Goal: Information Seeking & Learning: Check status

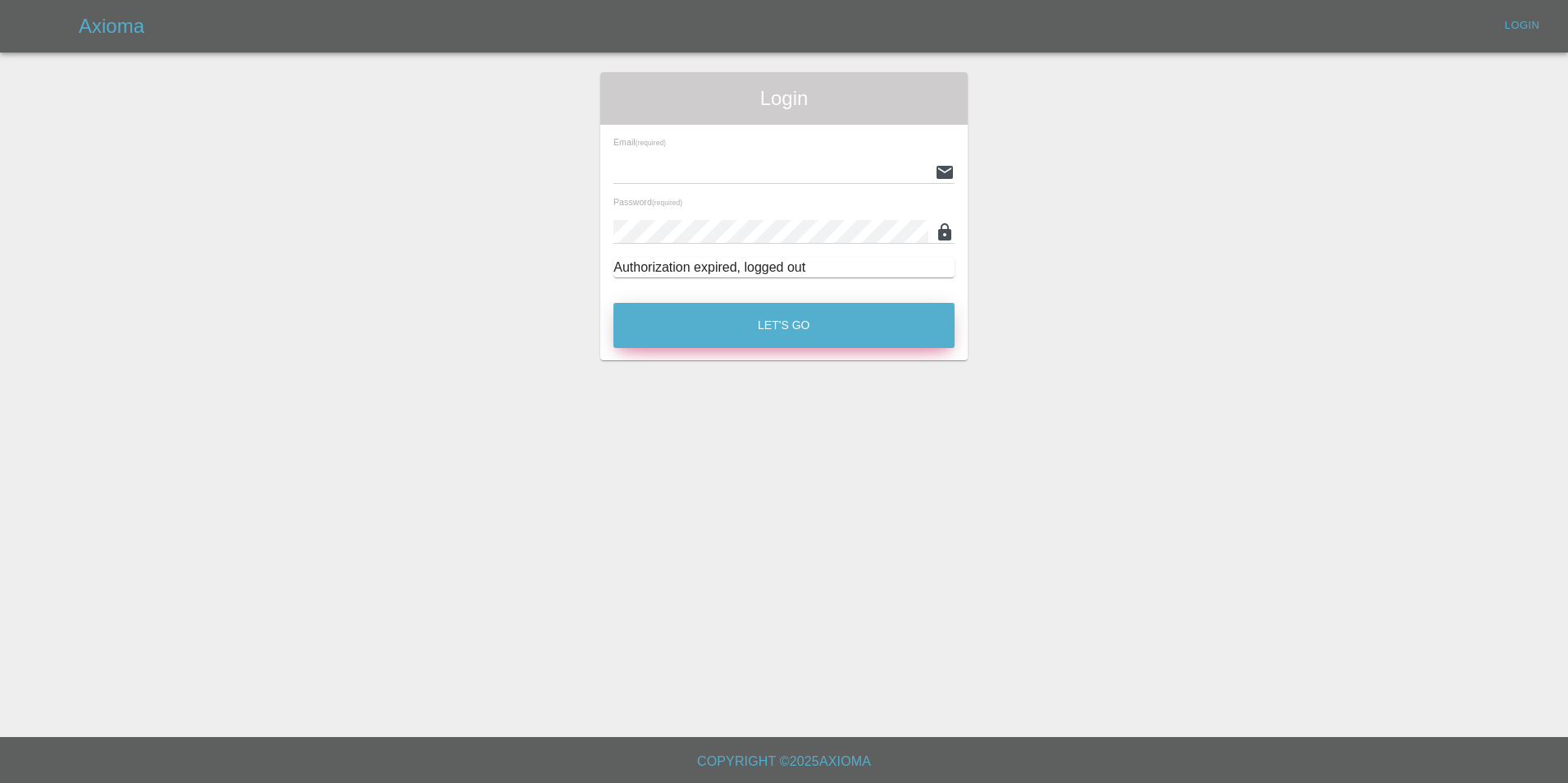
type input "[EMAIL_ADDRESS][DOMAIN_NAME]"
click at [775, 332] on button "Let's Go" at bounding box center [784, 325] width 341 height 45
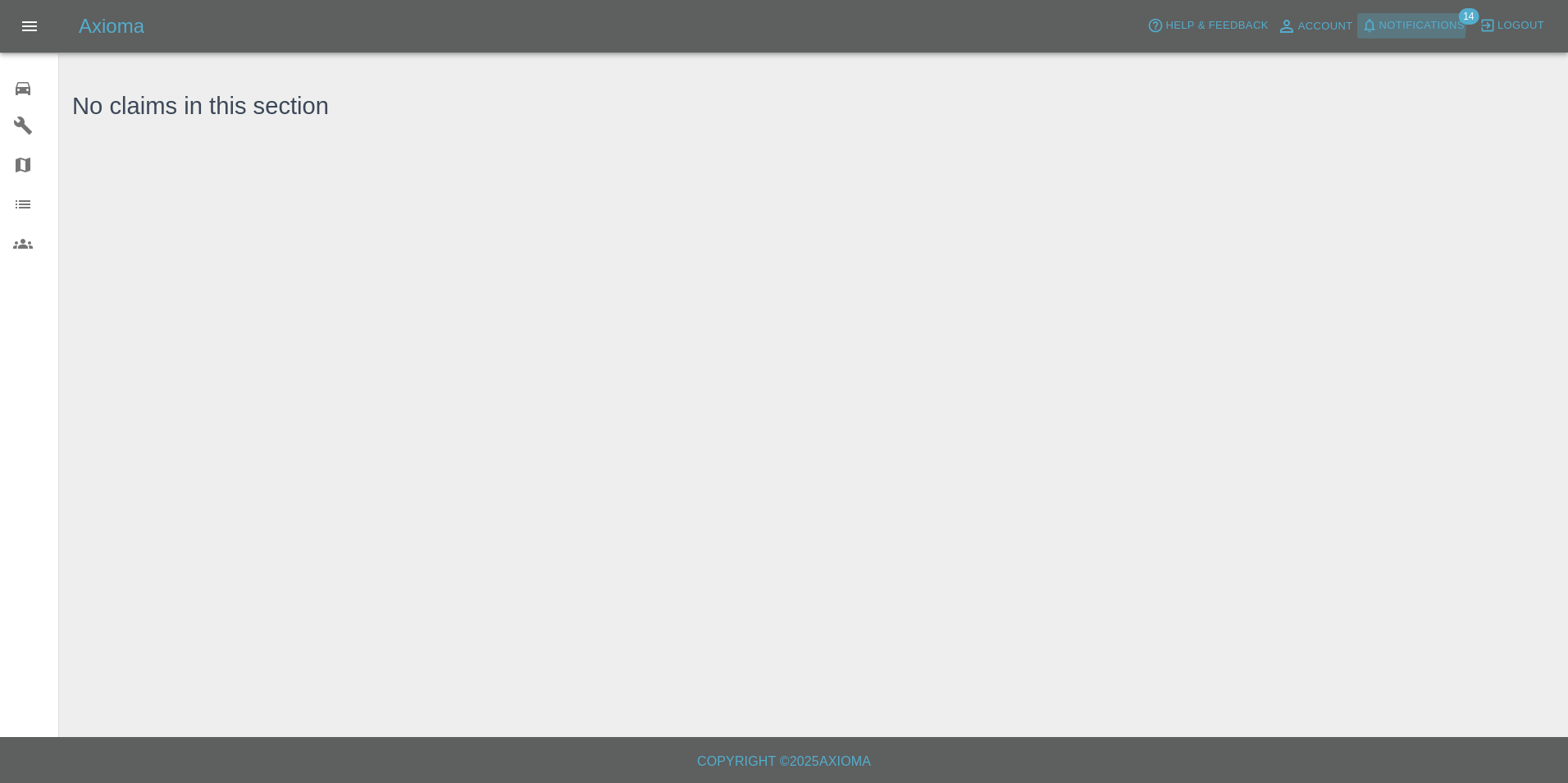
click at [1415, 25] on span "Notifications" at bounding box center [1422, 25] width 85 height 19
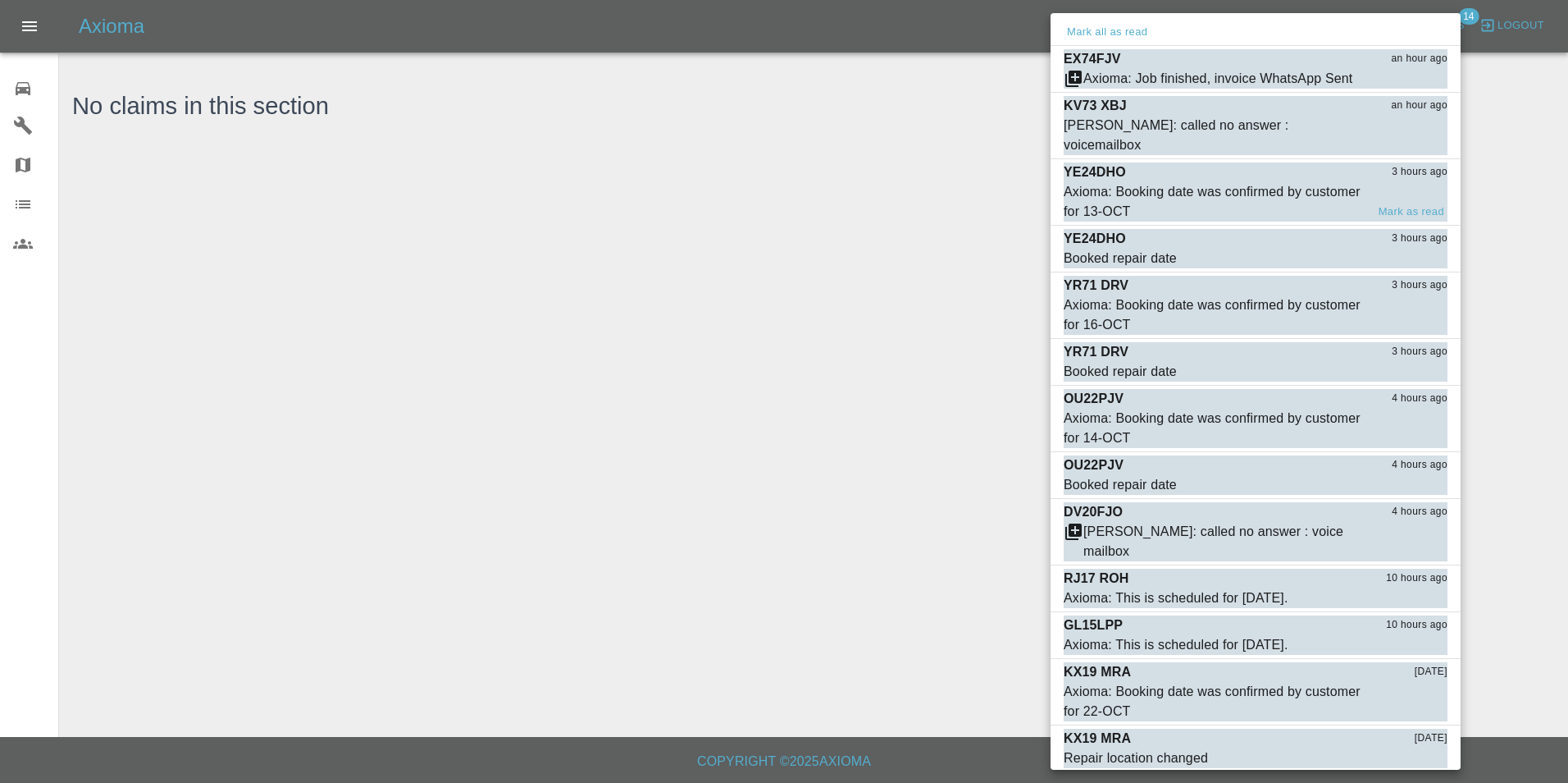
click at [1287, 183] on div "Axioma: Booking date was confirmed by customer for 13-OCT" at bounding box center [1215, 202] width 302 height 40
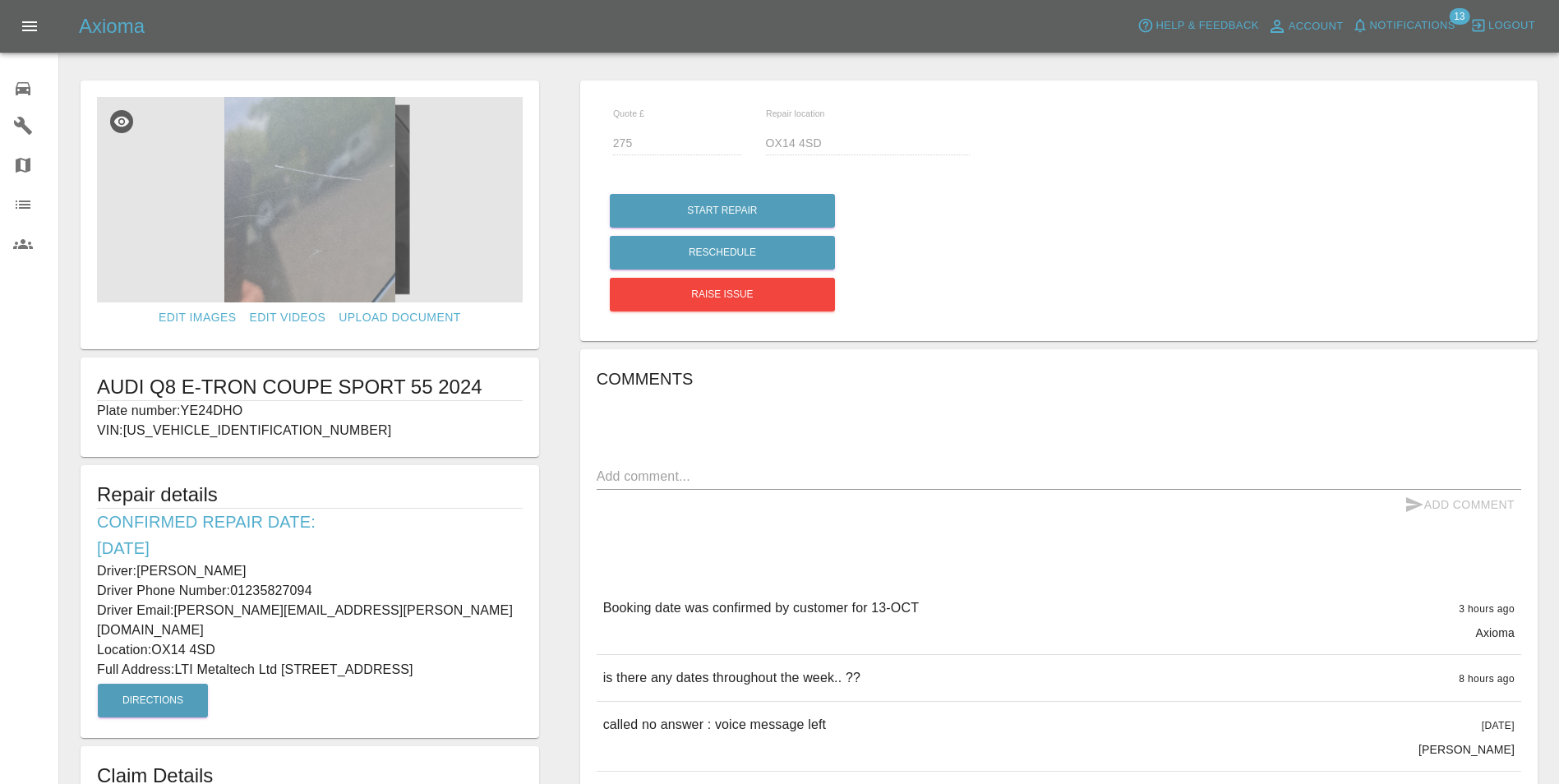
drag, startPoint x: 87, startPoint y: 568, endPoint x: 447, endPoint y: 656, distance: 370.6
click at [447, 656] on div "Repair details Confirmed Repair Date: [DATE] Driver: [PERSON_NAME] Driver Phone…" at bounding box center [310, 601] width 458 height 272
copy div "Driver: [PERSON_NAME] Driver Phone Number: 01235827094 Driver Email: [PERSON_NA…"
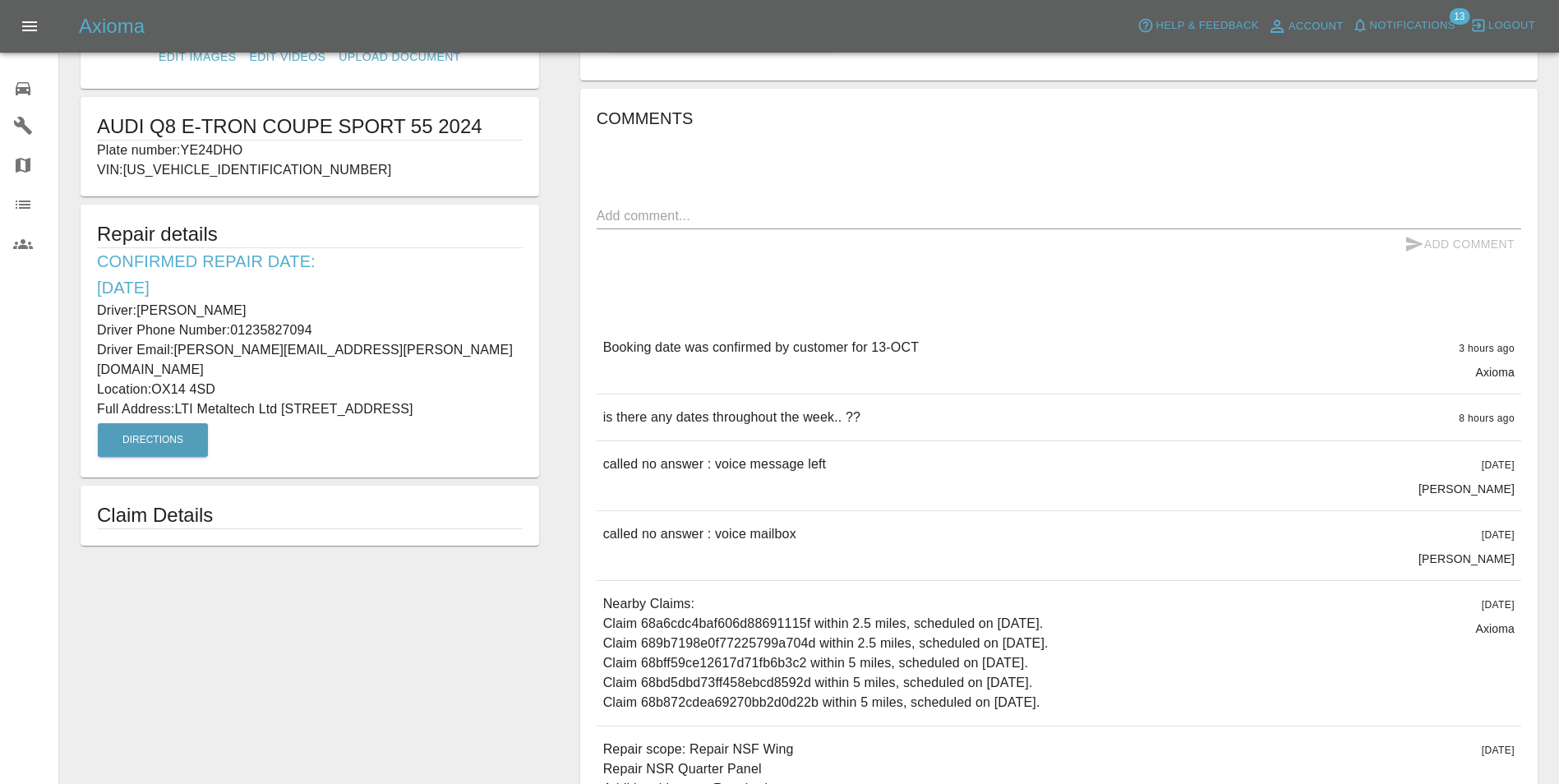
scroll to position [492, 0]
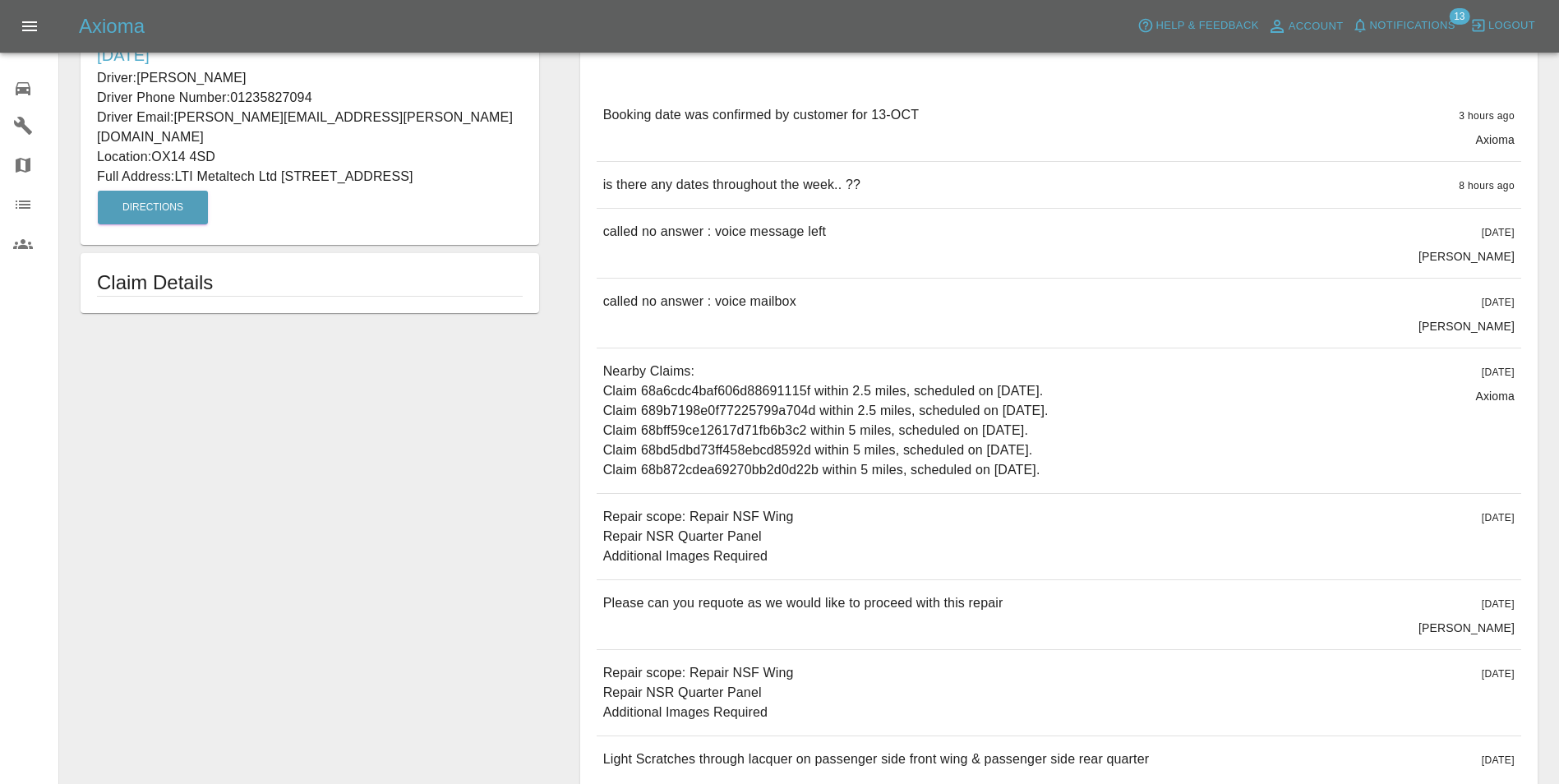
click at [38, 102] on link "0 Repair home" at bounding box center [29, 86] width 58 height 40
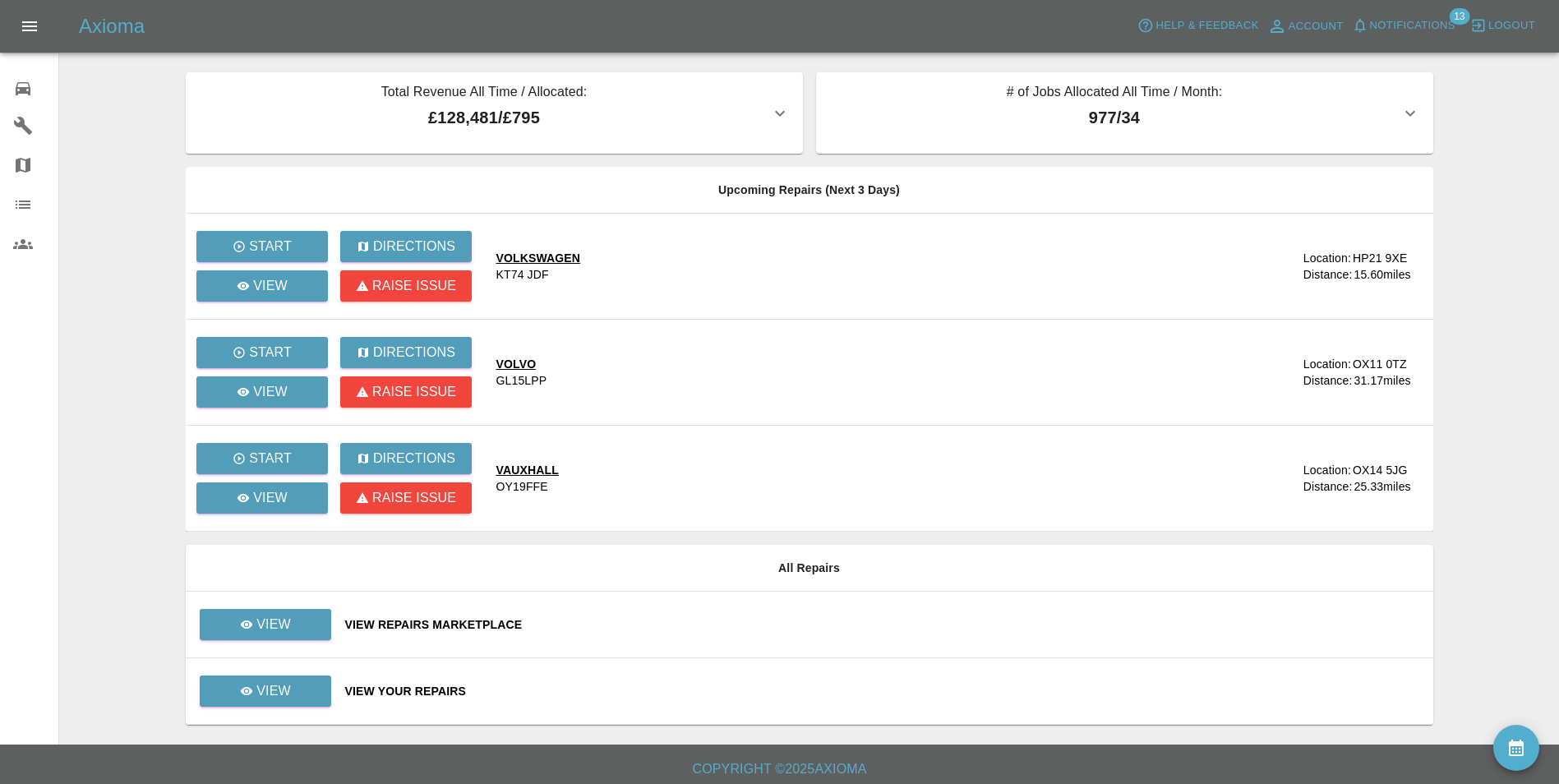
click at [1409, 30] on span "Notifications" at bounding box center [1412, 25] width 85 height 19
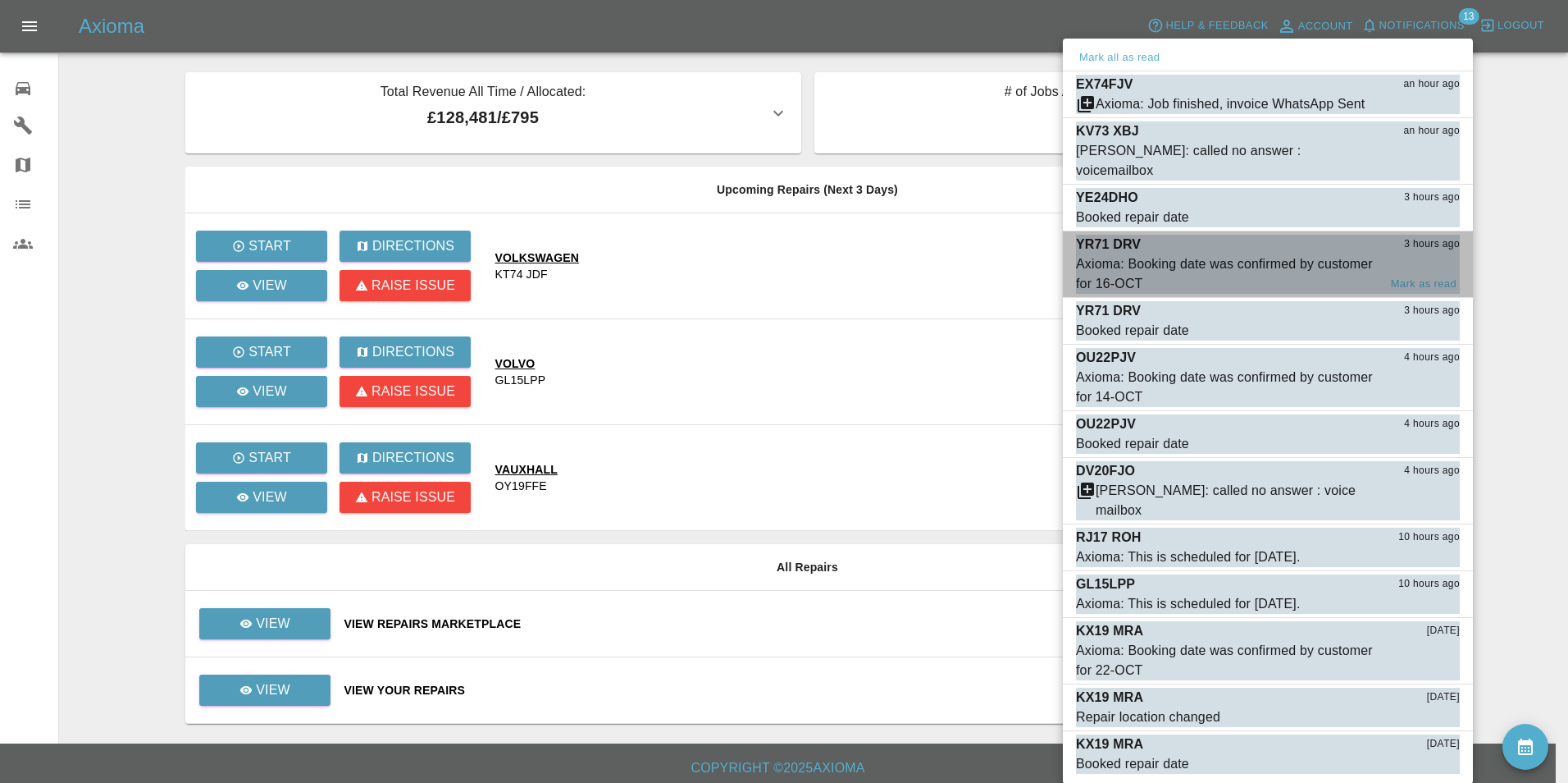
click at [1239, 254] on div "Axioma: Booking date was confirmed by customer for 16-OCT" at bounding box center [1226, 274] width 302 height 40
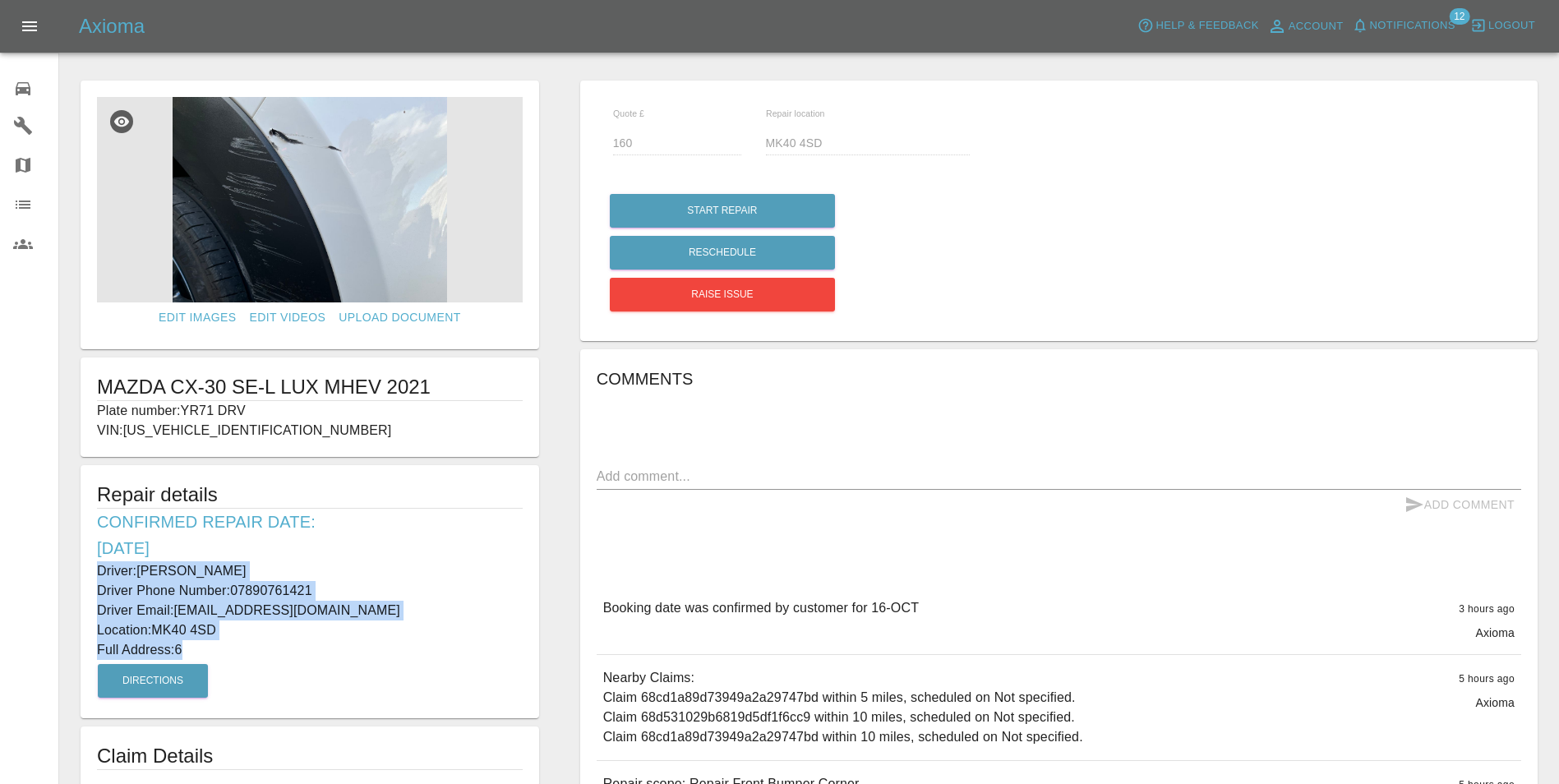
drag, startPoint x: 94, startPoint y: 569, endPoint x: 370, endPoint y: 643, distance: 285.7
click at [370, 643] on div "Repair details Confirmed Repair Date: [DATE] Driver: [PERSON_NAME] Driver Phone…" at bounding box center [310, 591] width 458 height 253
drag, startPoint x: 370, startPoint y: 643, endPoint x: 167, endPoint y: 577, distance: 213.5
copy div "Driver: [PERSON_NAME] Driver Phone Number: 07890761421 Driver Email: [EMAIL_ADD…"
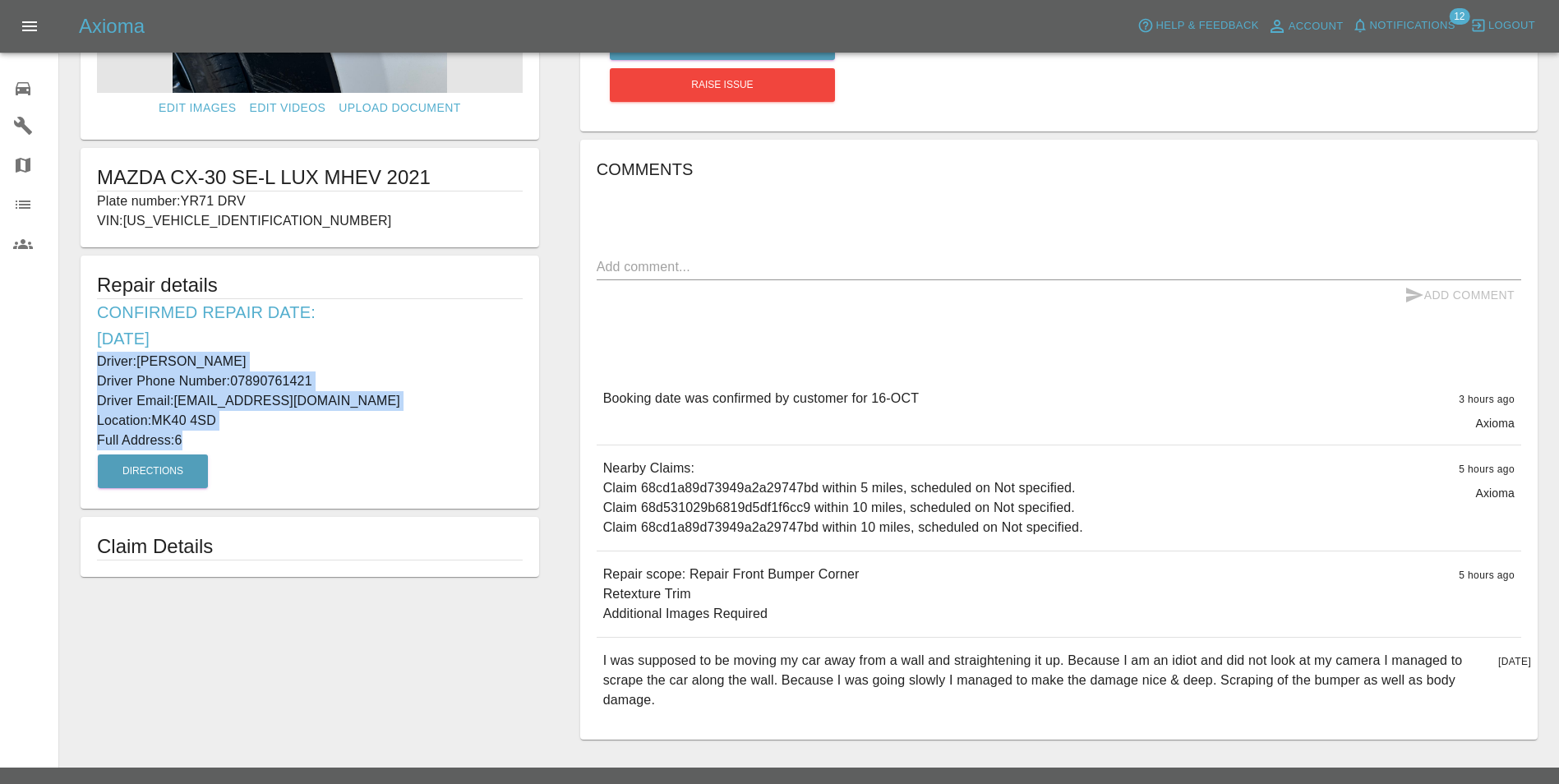
scroll to position [240, 0]
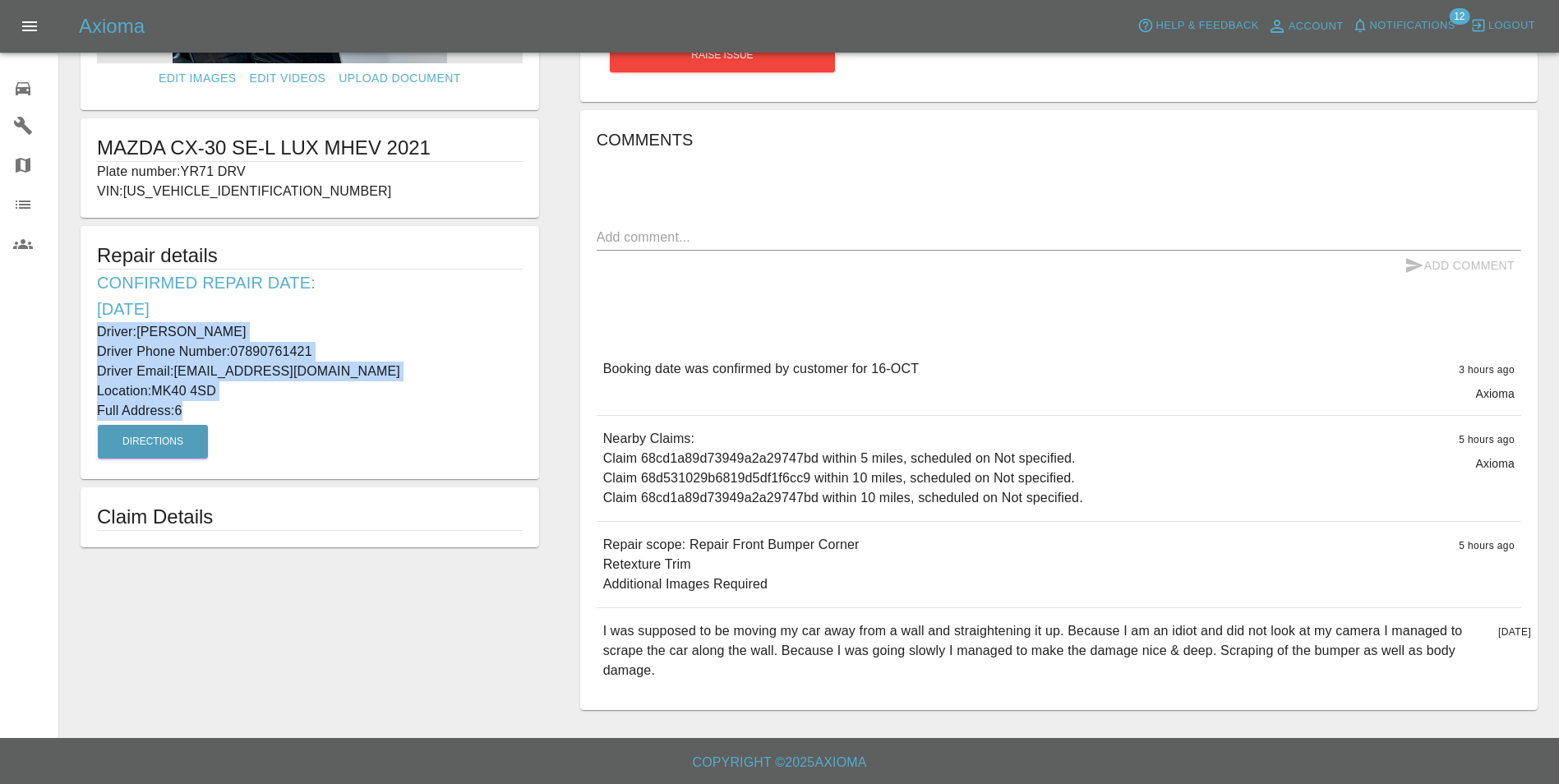
click at [15, 86] on icon at bounding box center [24, 89] width 20 height 20
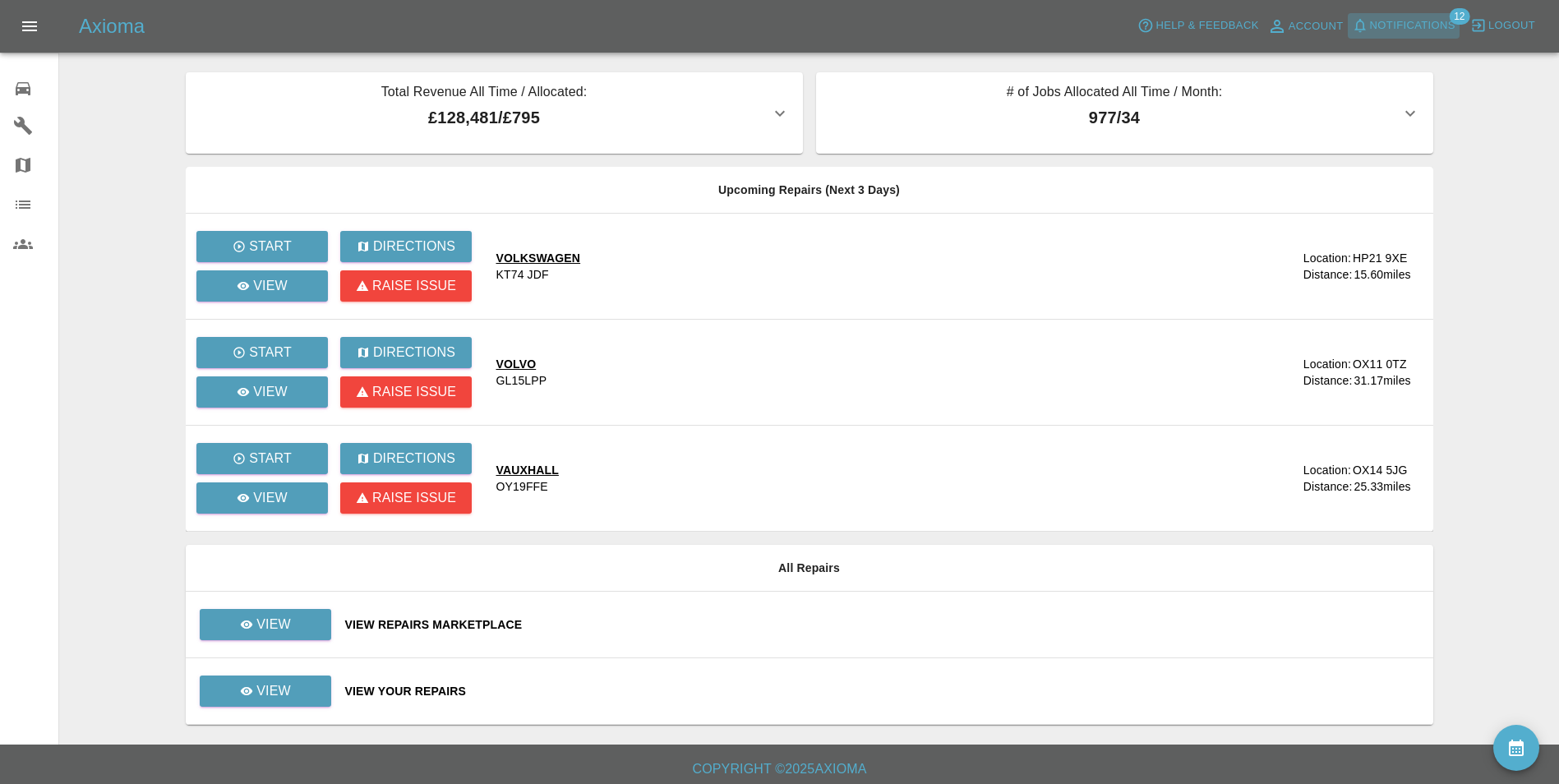
click at [1438, 29] on span "Notifications" at bounding box center [1412, 25] width 85 height 19
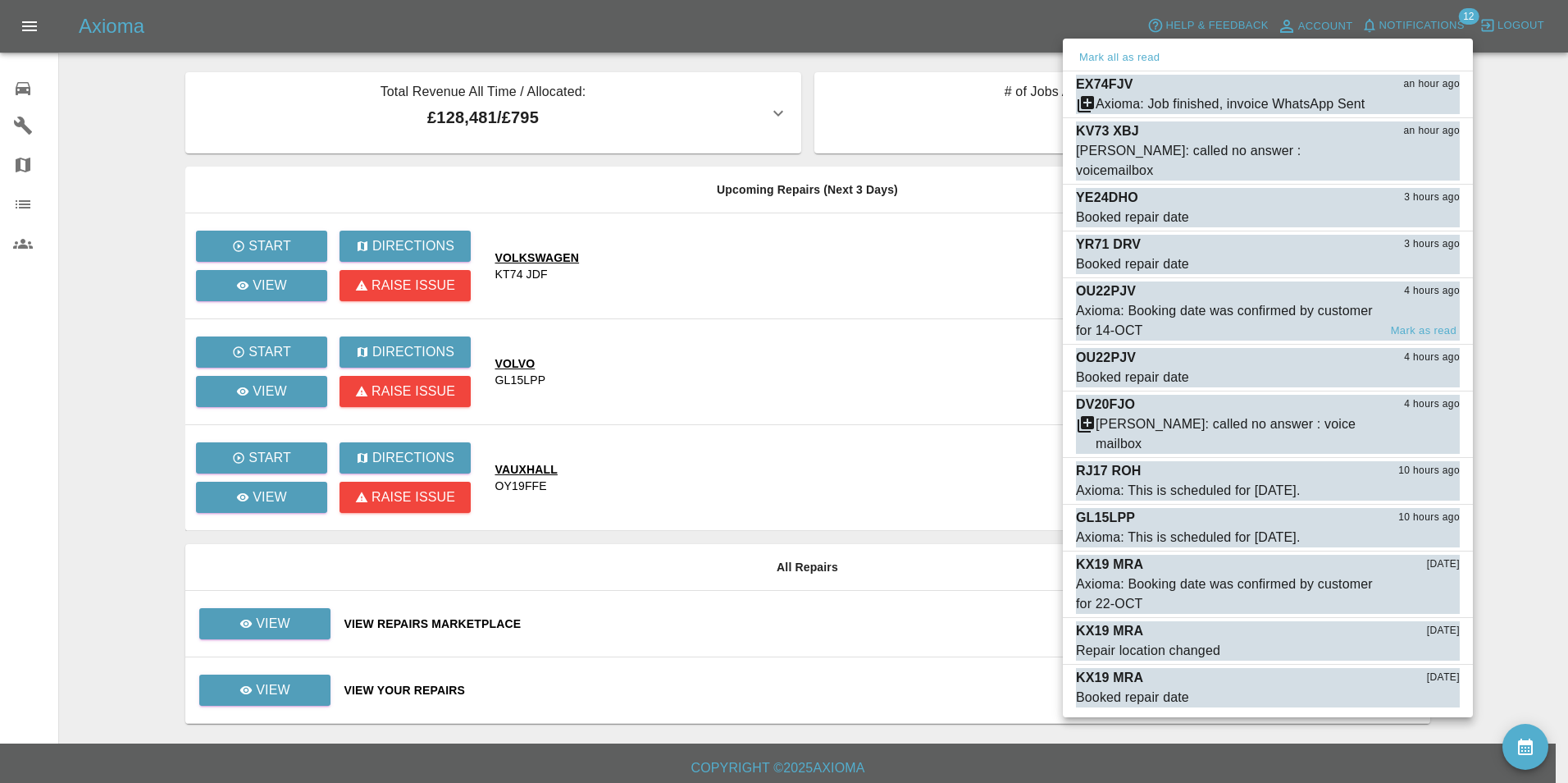
click at [1200, 301] on div "Axioma: Booking date was confirmed by customer for 14-OCT" at bounding box center [1226, 321] width 302 height 40
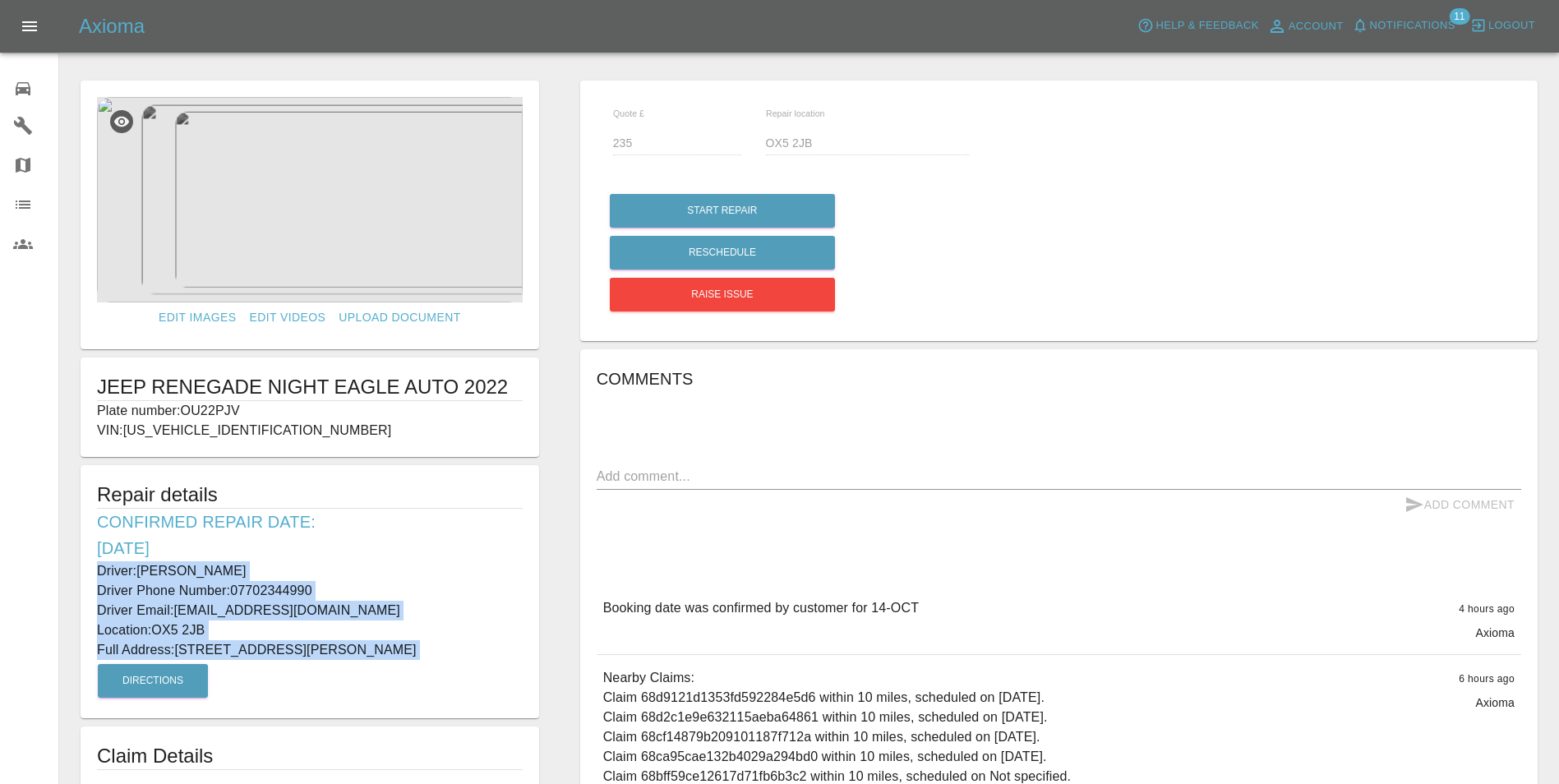
drag, startPoint x: 98, startPoint y: 563, endPoint x: 415, endPoint y: 663, distance: 332.4
click at [415, 663] on div "Repair details Confirmed Repair Date: [DATE] Driver: [PERSON_NAME] Driver Phone…" at bounding box center [310, 591] width 458 height 253
click at [232, 300] on img at bounding box center [310, 199] width 426 height 206
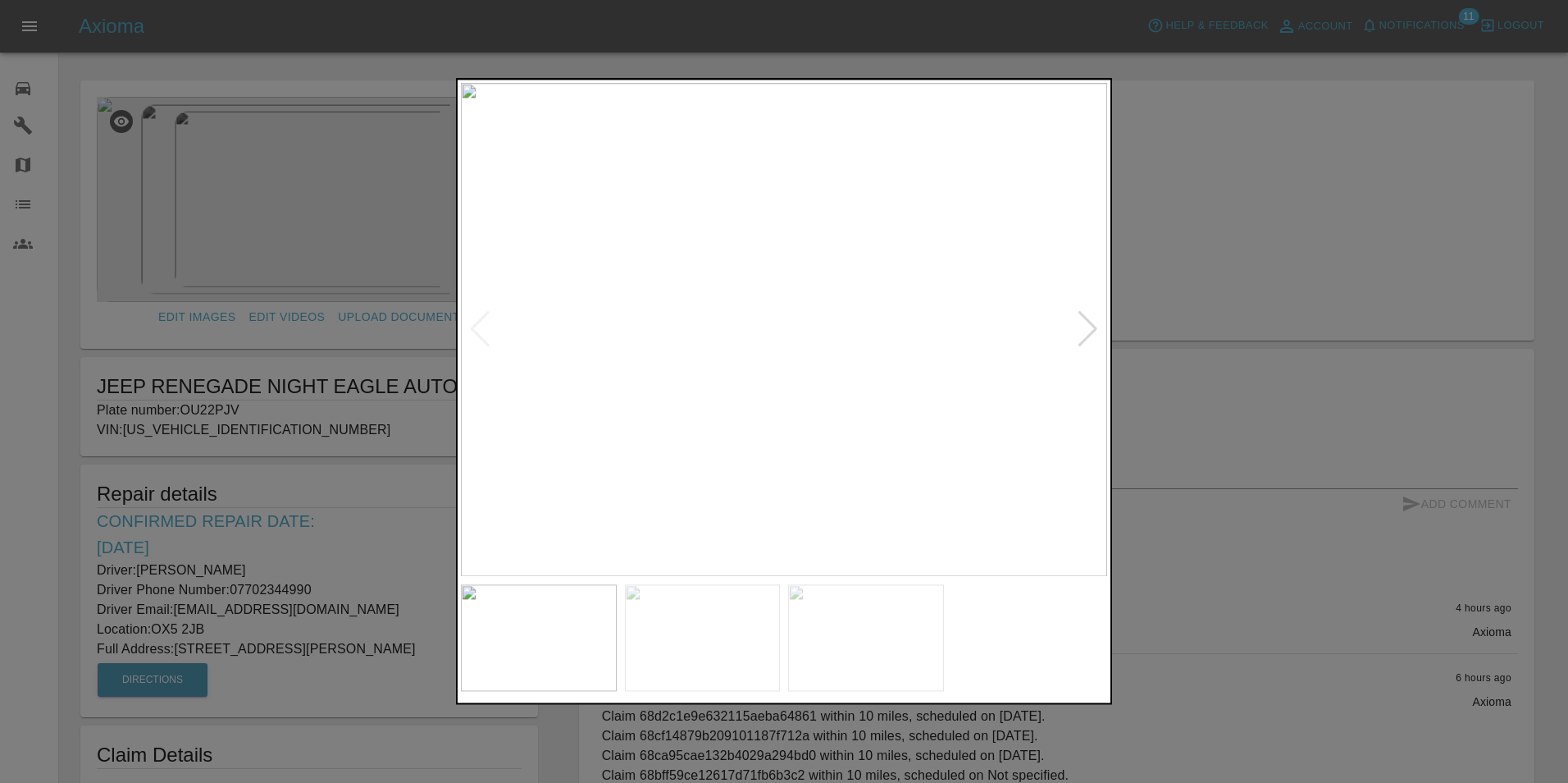
click at [221, 599] on div at bounding box center [784, 392] width 1568 height 783
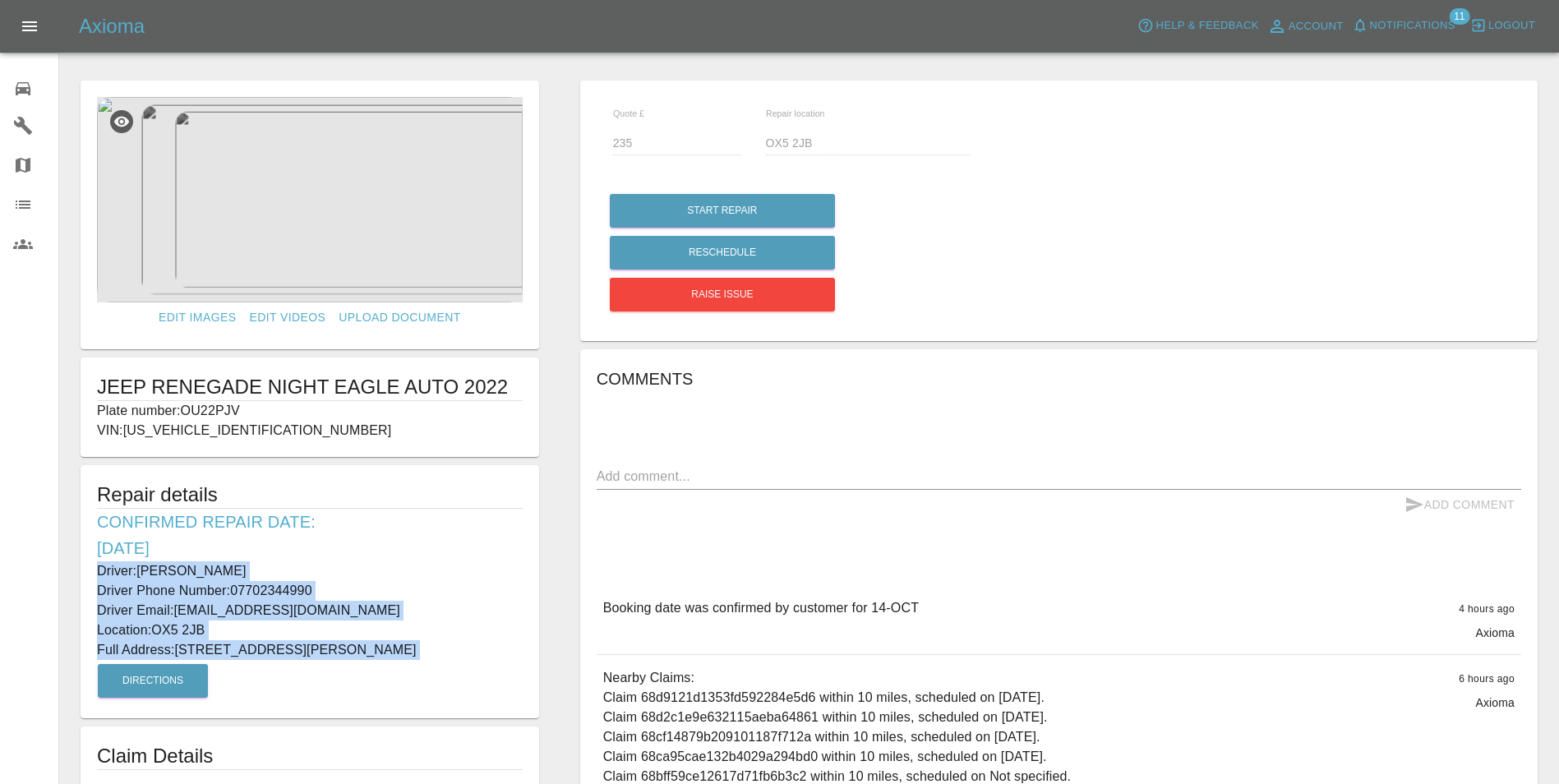
drag, startPoint x: 91, startPoint y: 565, endPoint x: 401, endPoint y: 684, distance: 332.1
click at [401, 684] on div "Repair details Confirmed Repair Date: [DATE] Driver: [PERSON_NAME] Driver Phone…" at bounding box center [310, 591] width 458 height 253
copy div "Driver: [PERSON_NAME] Driver Phone Number: 07702344990 Driver Email: [EMAIL_ADD…"
click at [368, 182] on img at bounding box center [310, 199] width 426 height 206
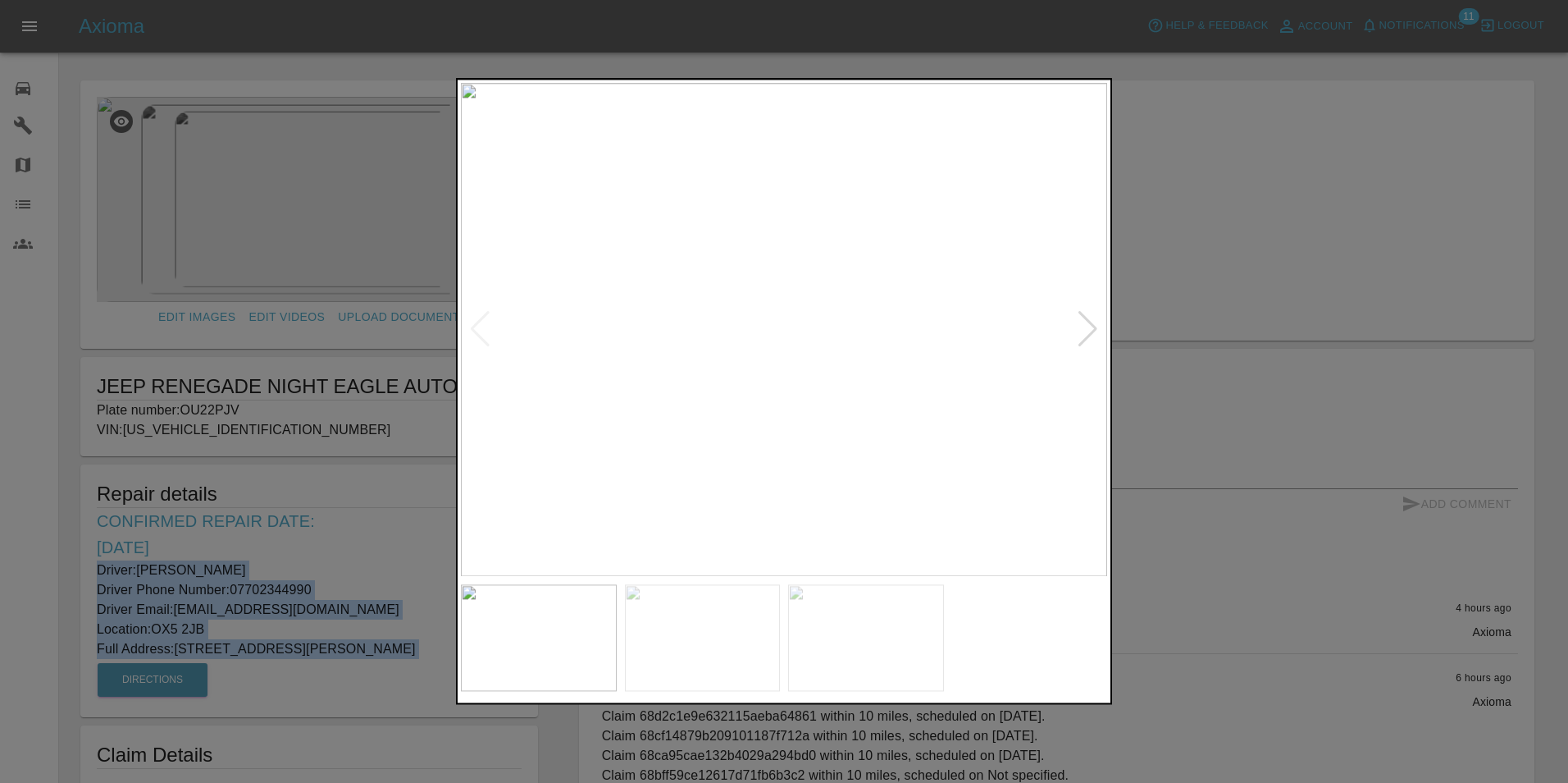
click at [1105, 335] on img at bounding box center [784, 329] width 646 height 493
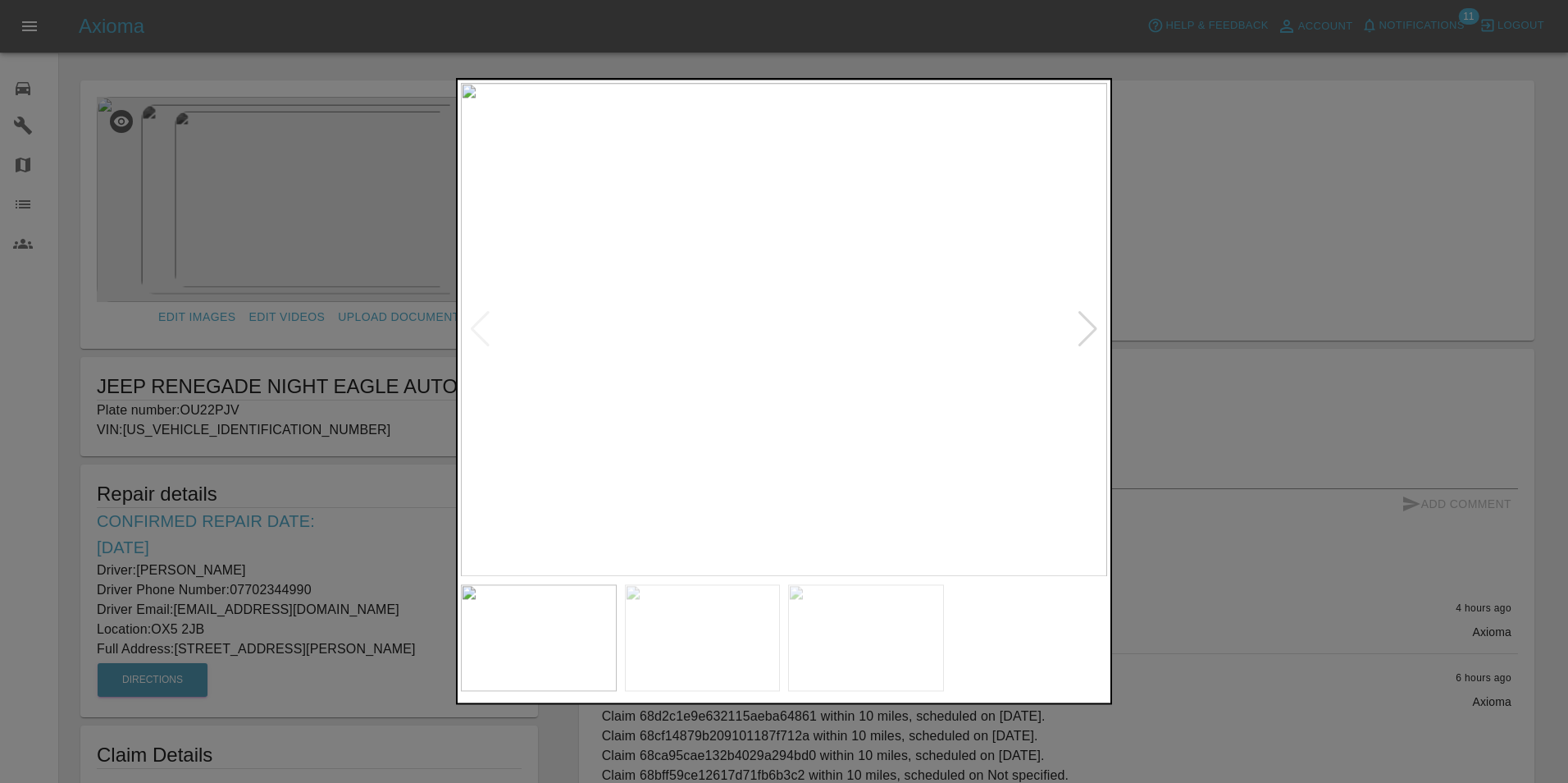
click at [1082, 335] on div at bounding box center [1087, 330] width 22 height 36
click at [1094, 323] on div at bounding box center [1087, 330] width 22 height 36
click at [1094, 323] on img at bounding box center [784, 329] width 646 height 493
click at [239, 219] on div at bounding box center [784, 392] width 1568 height 783
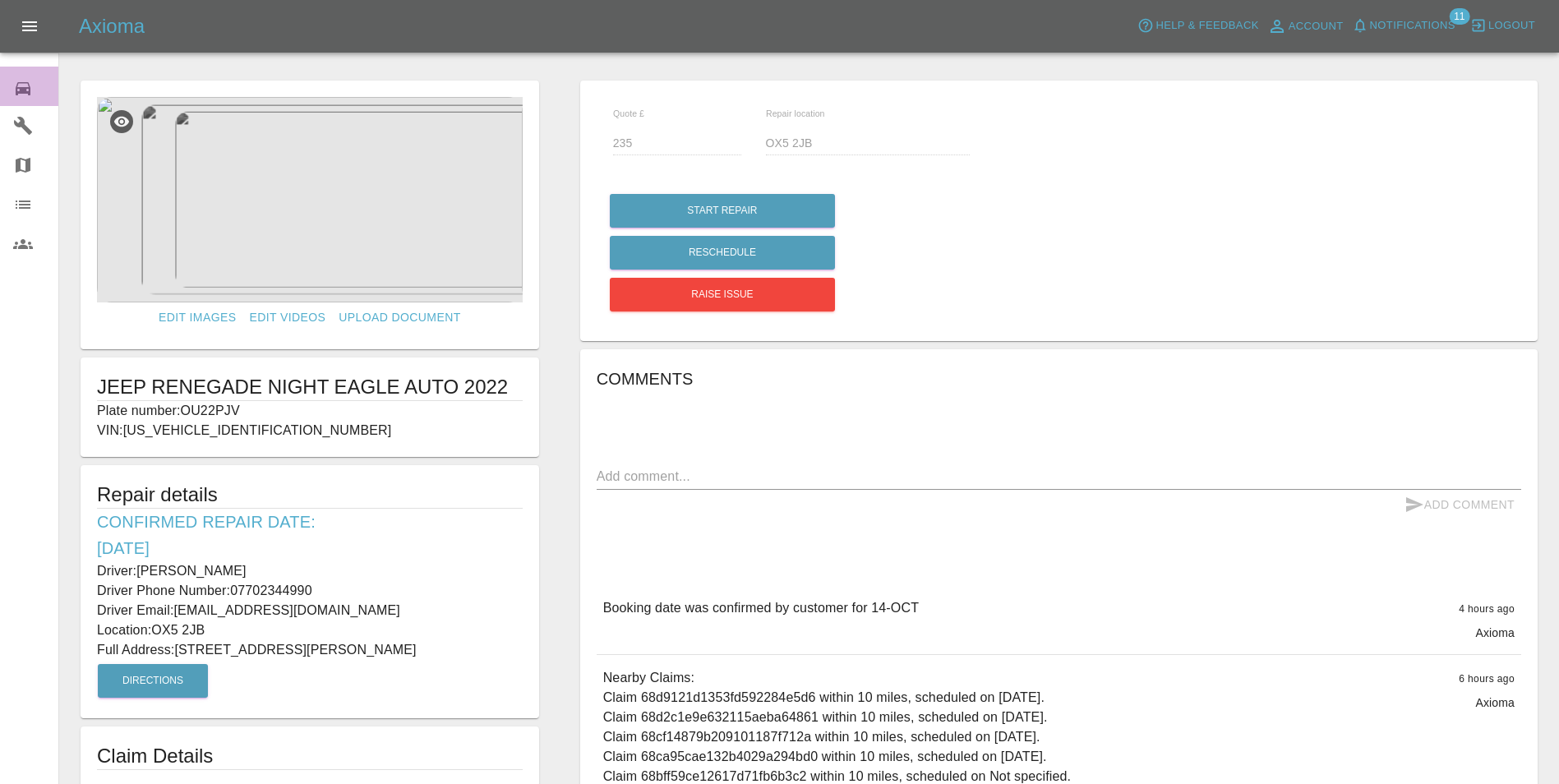
click at [17, 91] on icon at bounding box center [23, 89] width 14 height 14
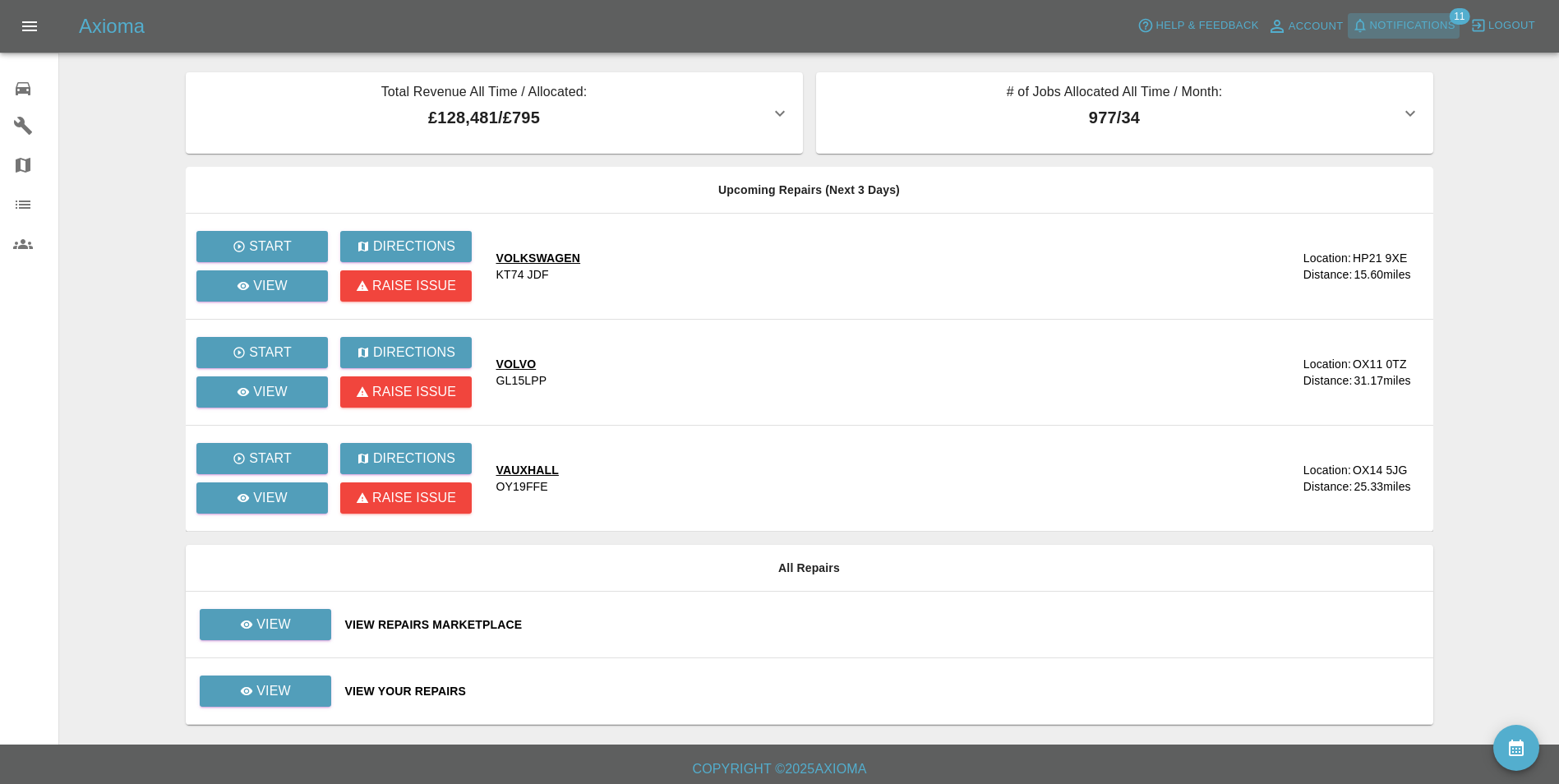
click at [1418, 28] on span "Notifications" at bounding box center [1412, 25] width 85 height 19
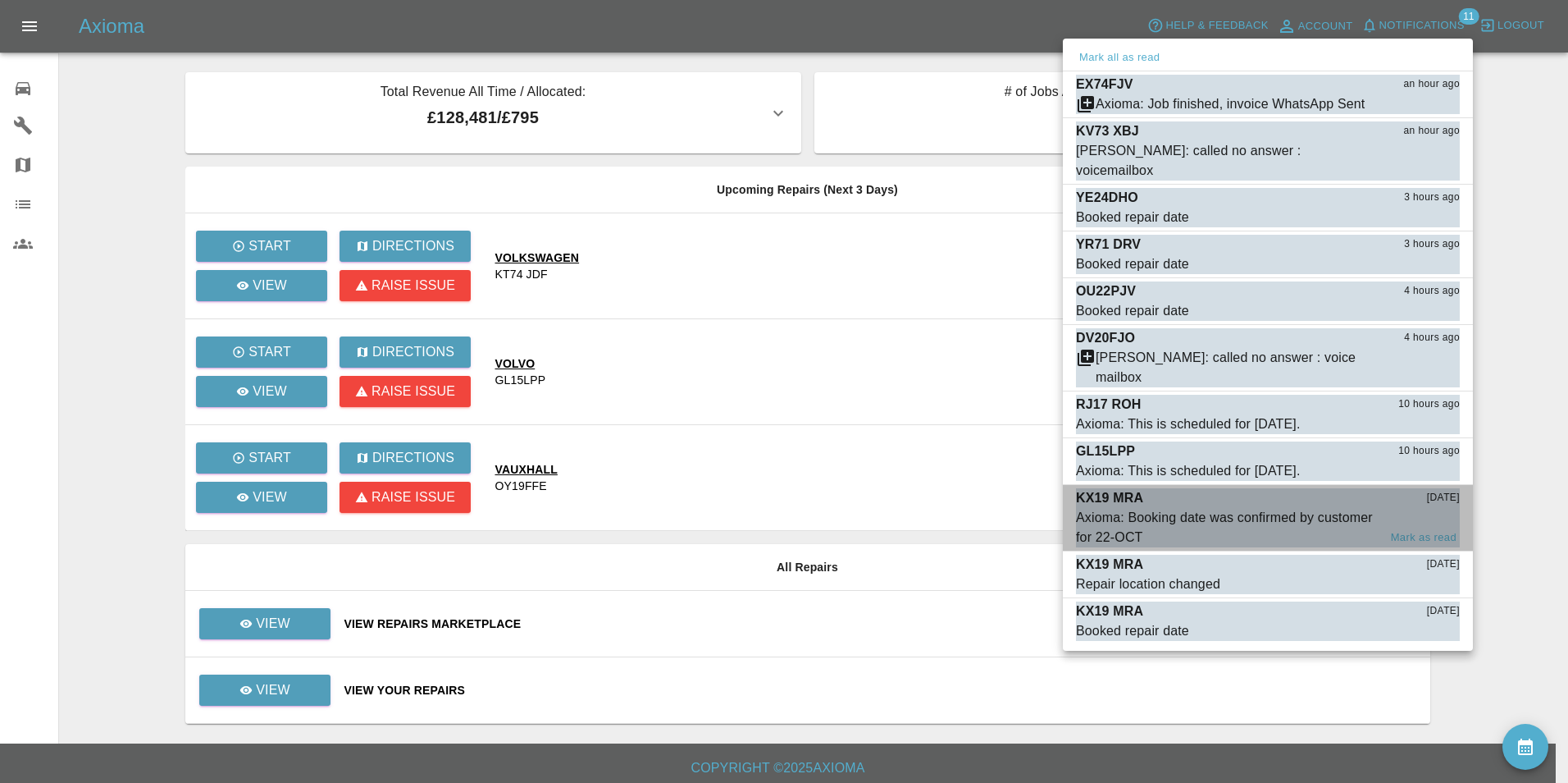
click at [1243, 508] on div "Axioma: Booking date was confirmed by customer for 22-OCT" at bounding box center [1226, 528] width 302 height 40
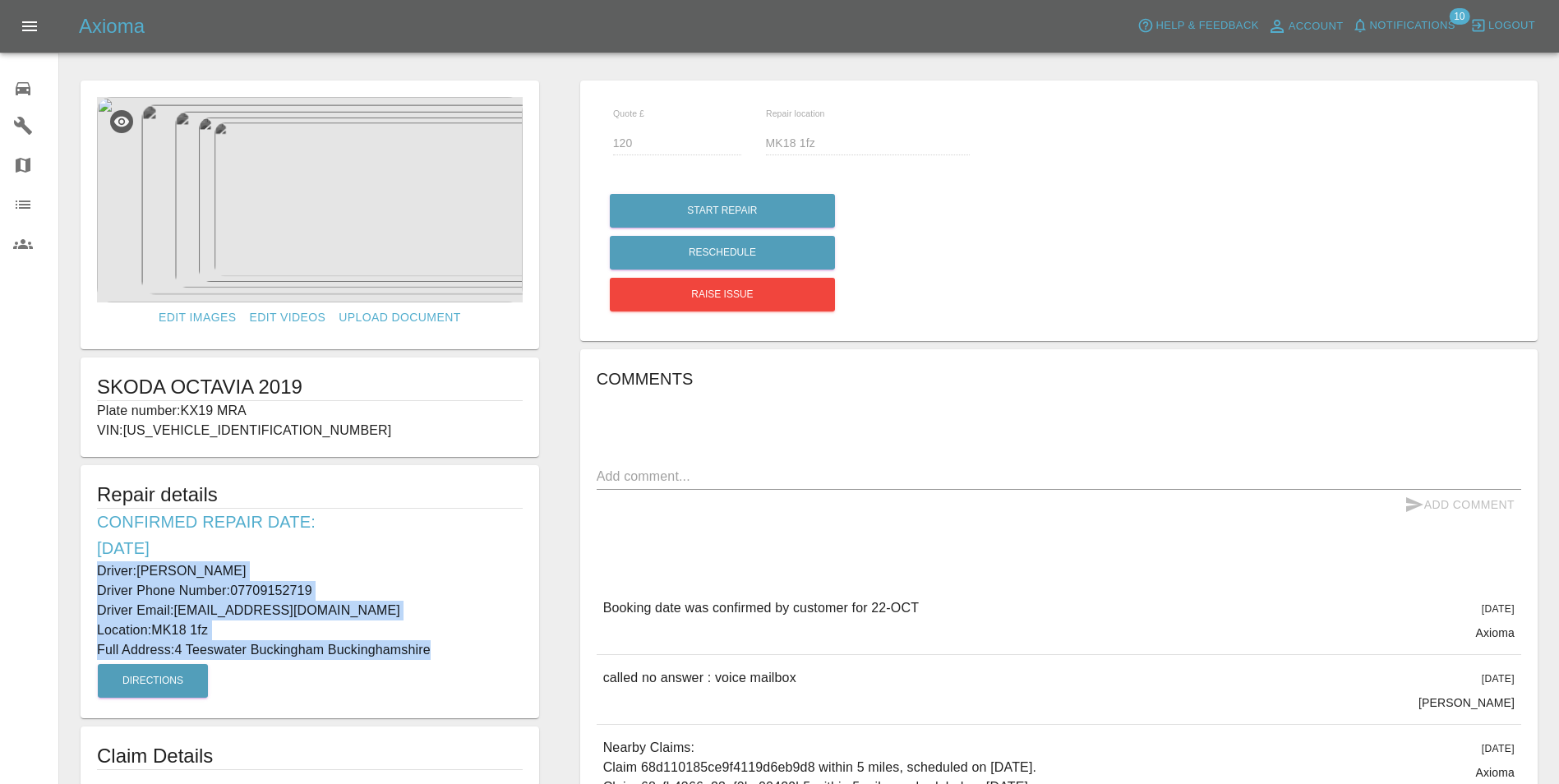
drag, startPoint x: 98, startPoint y: 569, endPoint x: 433, endPoint y: 655, distance: 345.9
click at [433, 655] on div "Repair details Confirmed Repair Date: [DATE] Driver: [PERSON_NAME] Driver Phone…" at bounding box center [310, 591] width 458 height 253
copy div "Driver: [PERSON_NAME] Driver Phone Number: 07709152719 Driver Email: [EMAIL_ADD…"
click at [1406, 23] on span "Notifications" at bounding box center [1412, 25] width 85 height 19
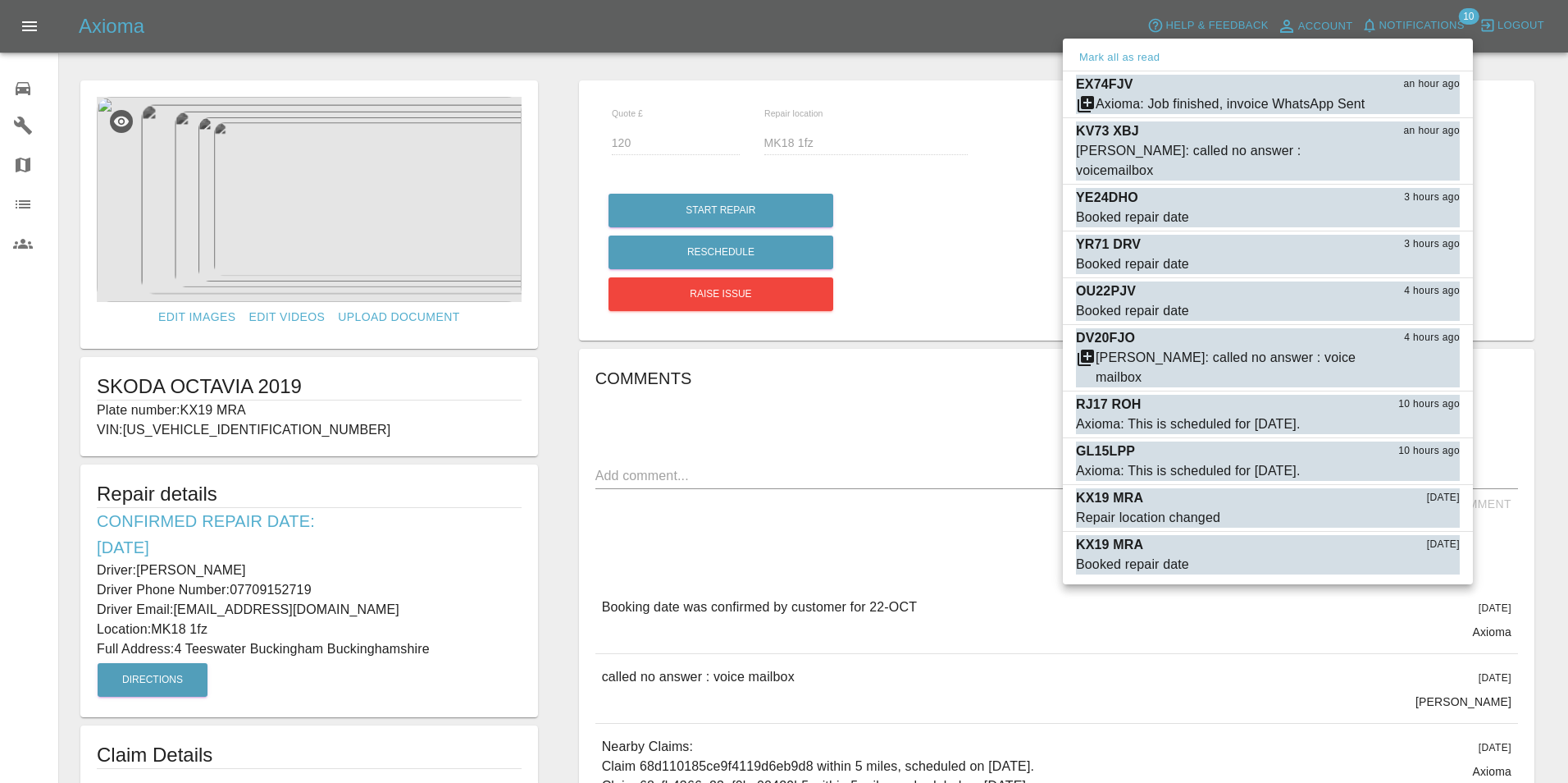
click at [26, 89] on div at bounding box center [784, 392] width 1568 height 783
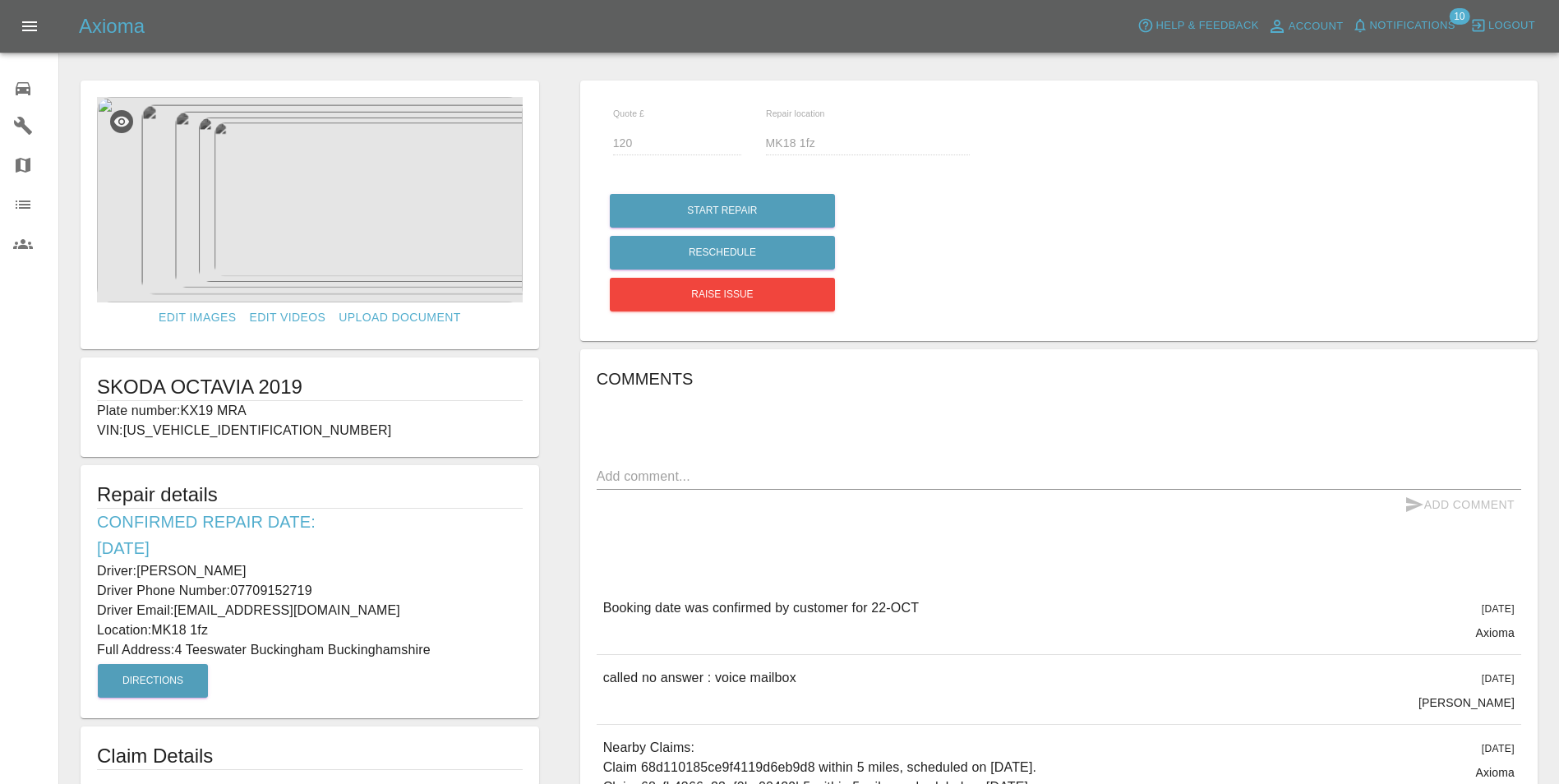
click at [1433, 32] on span "Notifications" at bounding box center [1412, 25] width 85 height 19
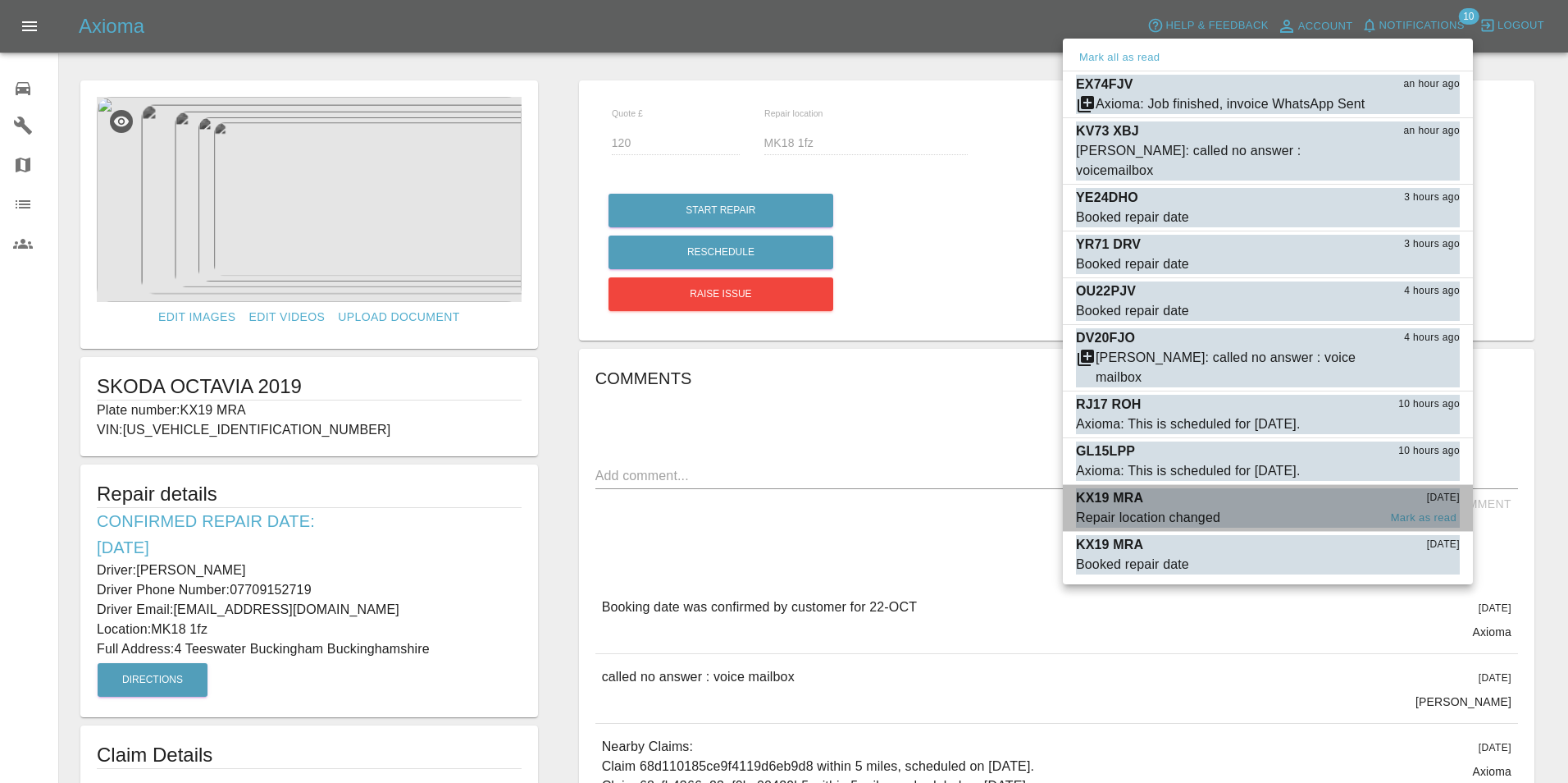
click at [1135, 508] on div "Repair location changed" at bounding box center [1148, 518] width 145 height 20
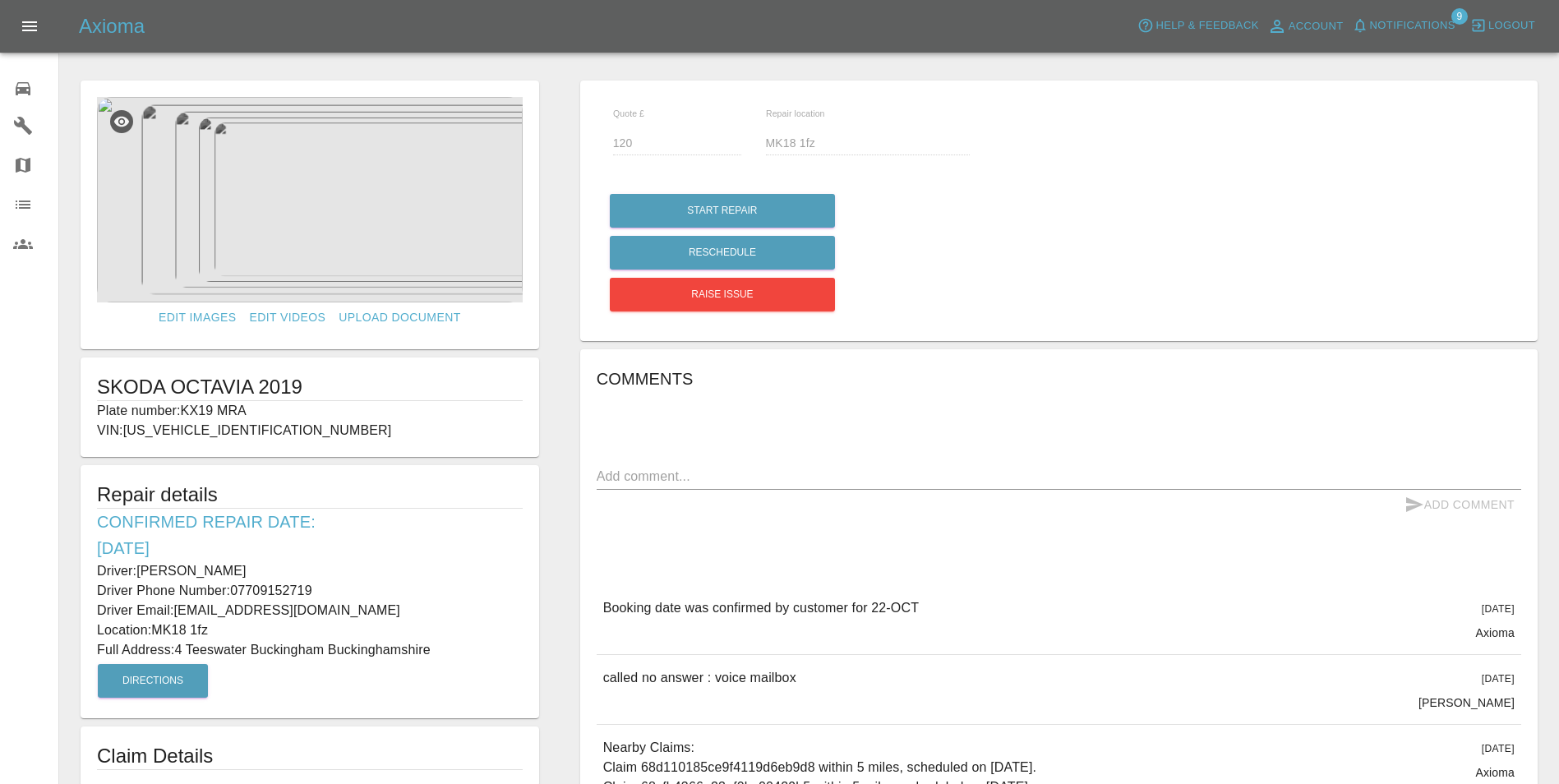
click at [26, 90] on icon at bounding box center [23, 89] width 14 height 14
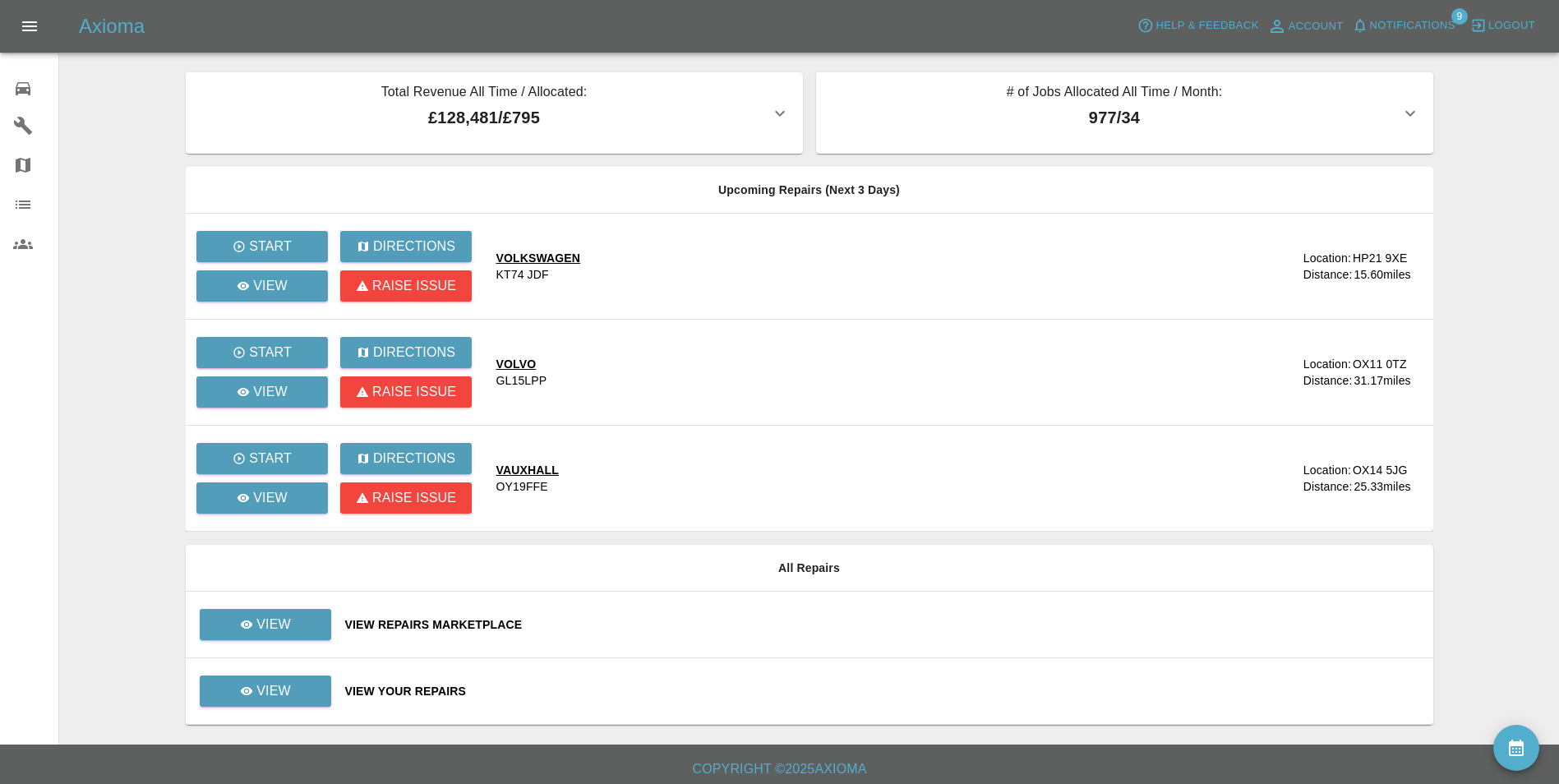
click at [1409, 21] on span "Notifications" at bounding box center [1412, 25] width 85 height 19
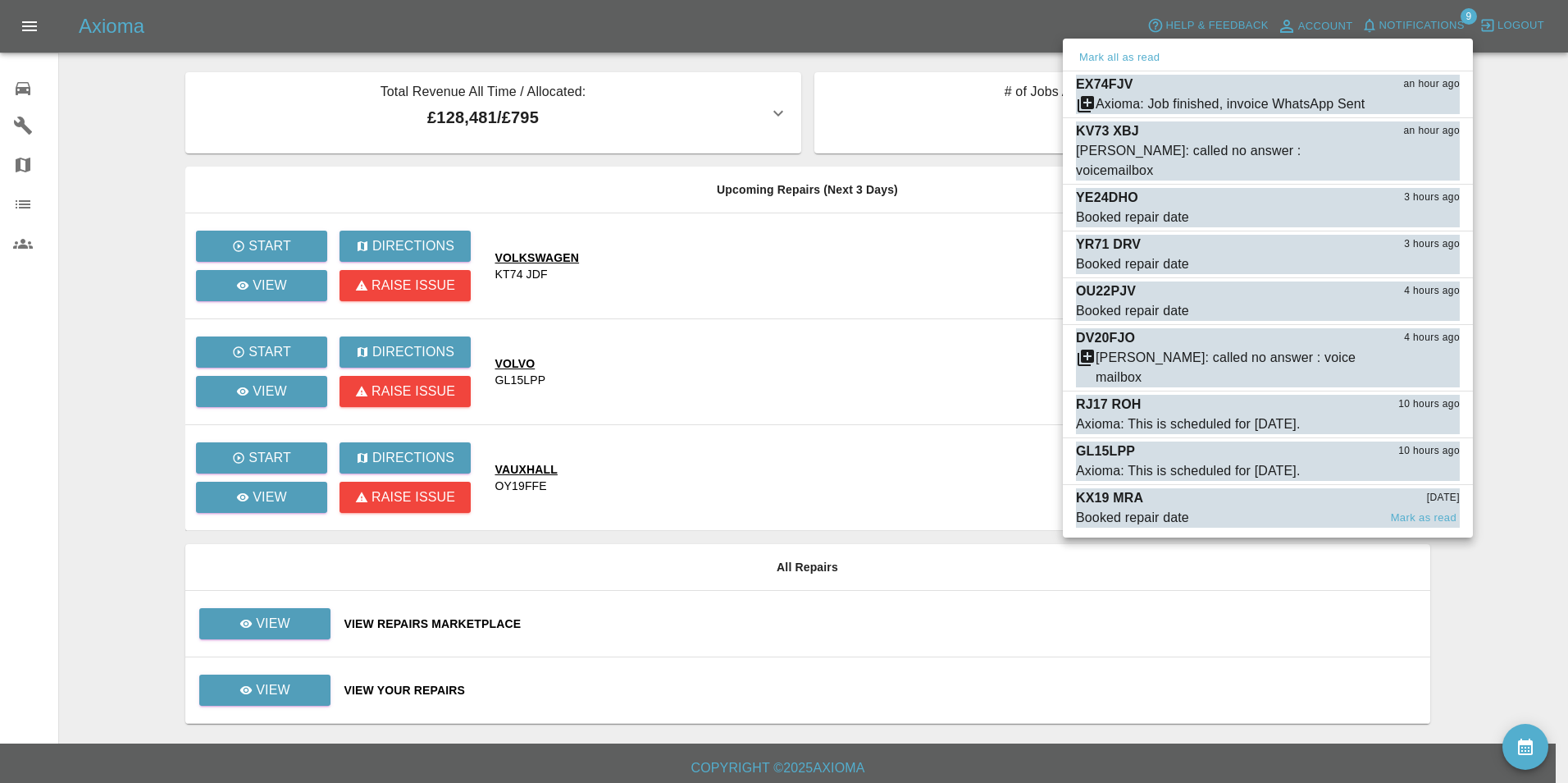
click at [1147, 488] on div "KX19 MRA [DATE]" at bounding box center [1267, 498] width 384 height 20
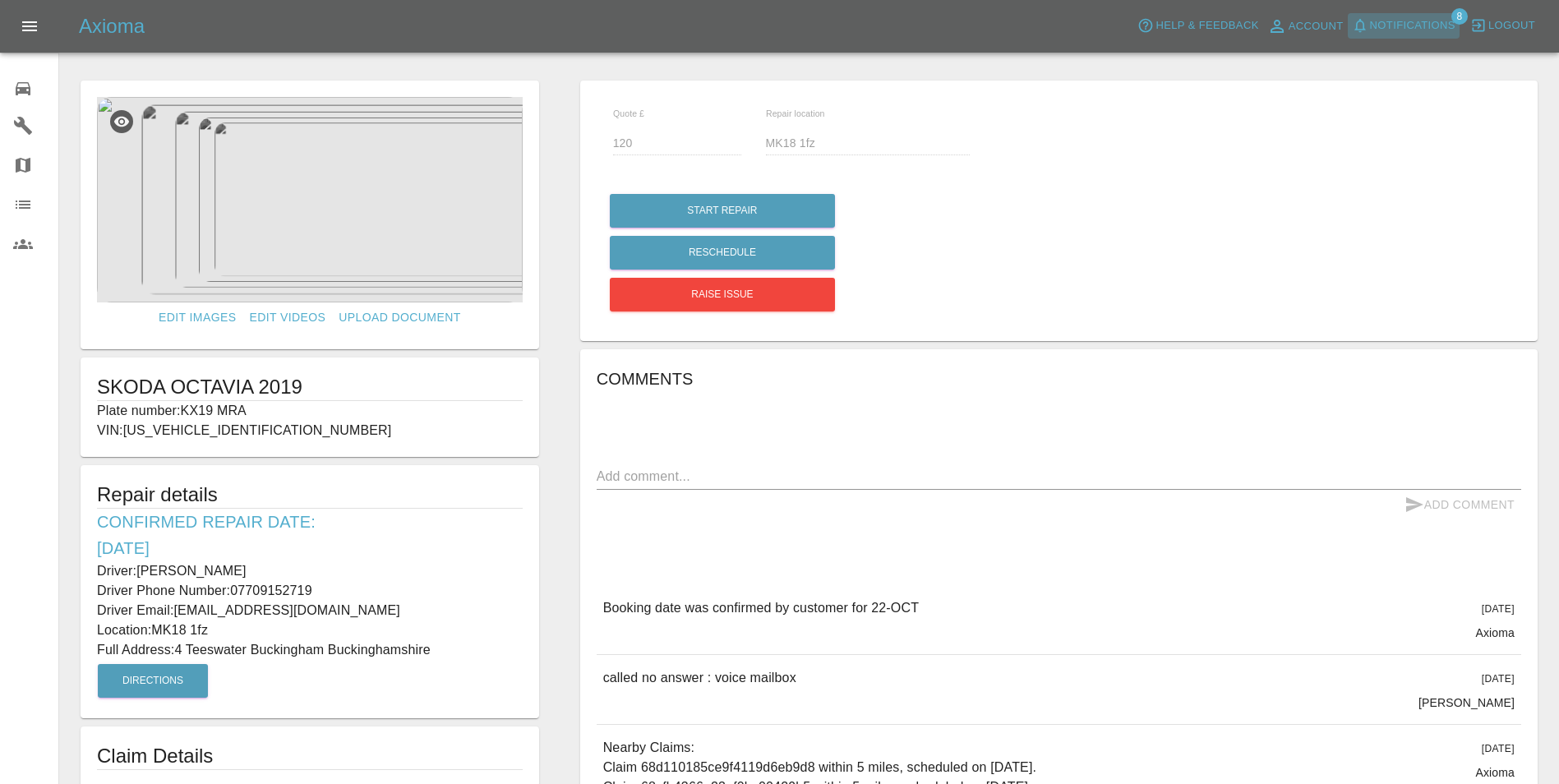
click at [1439, 18] on span "Notifications" at bounding box center [1412, 25] width 85 height 19
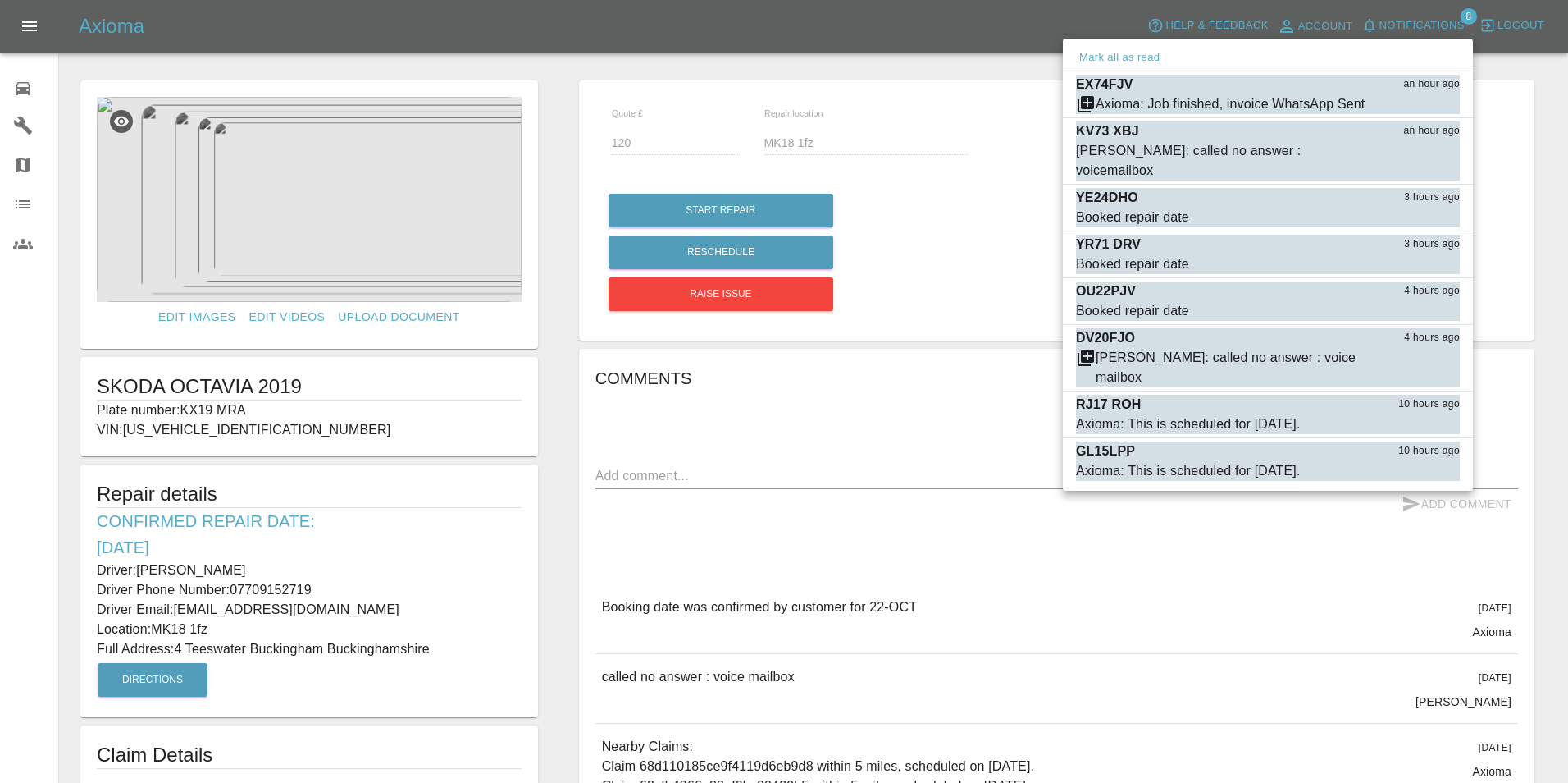
click at [1160, 62] on button "Mark all as read" at bounding box center [1119, 58] width 87 height 19
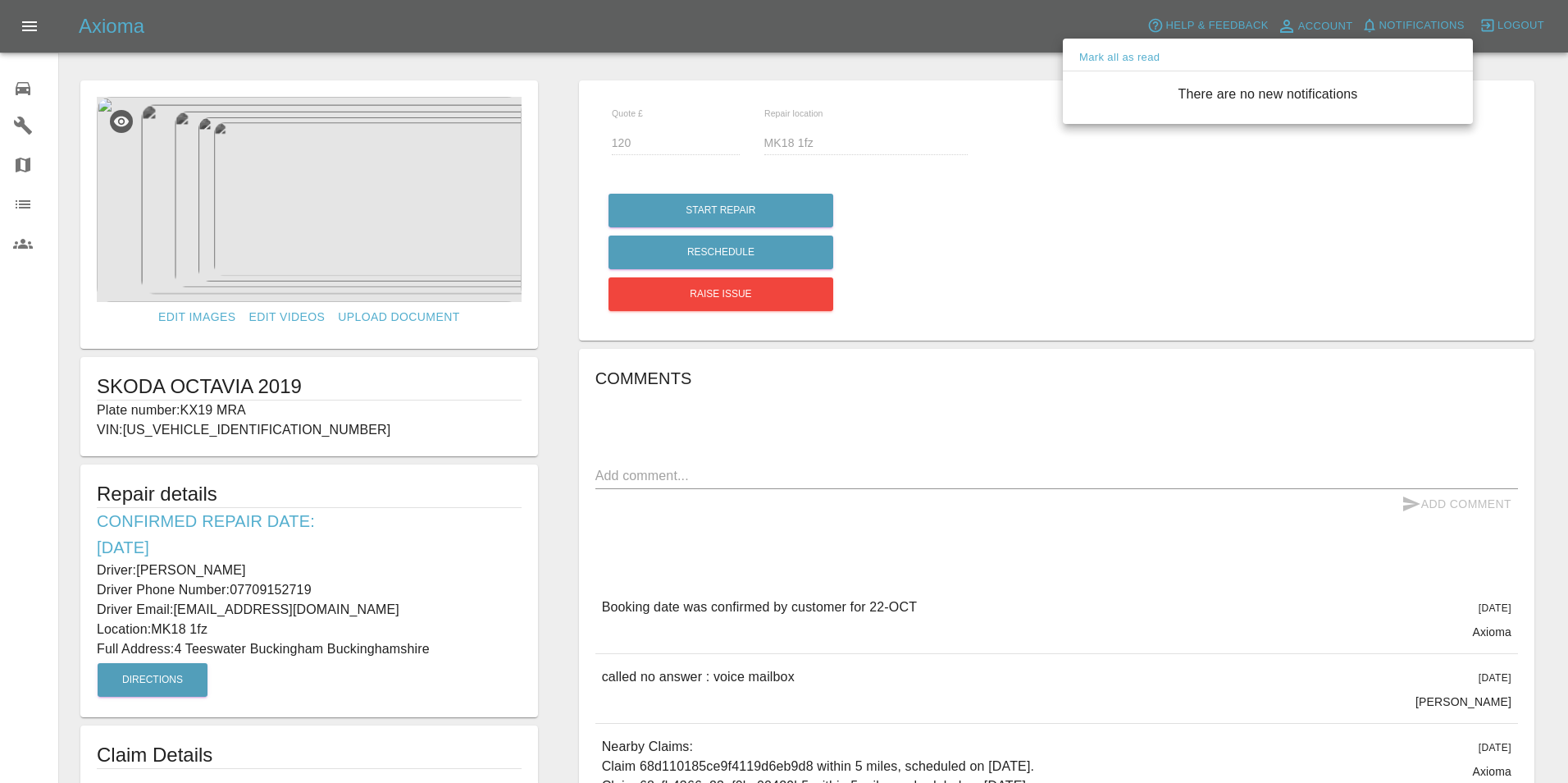
click at [16, 90] on div at bounding box center [784, 392] width 1568 height 783
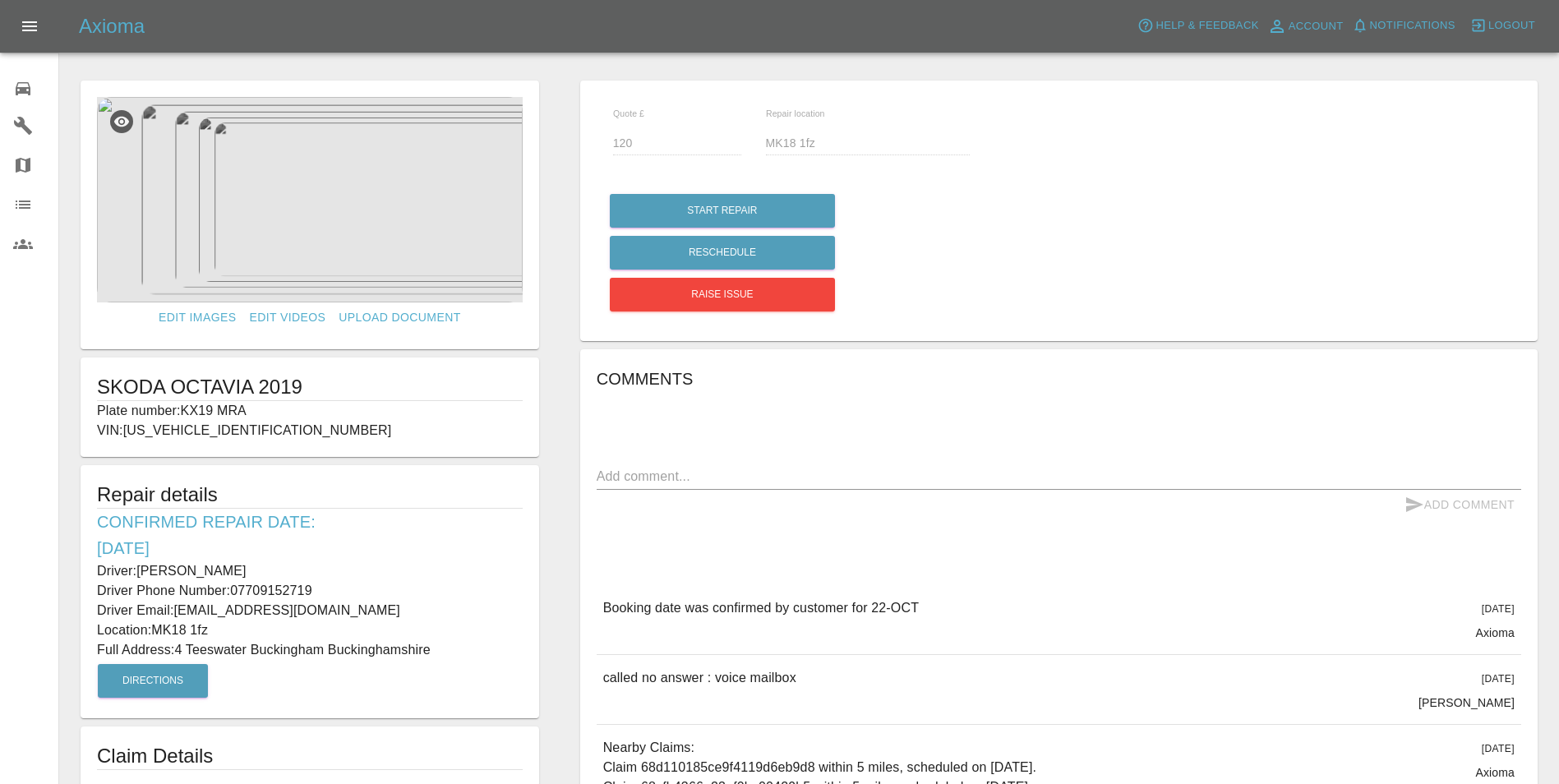
click at [32, 94] on icon at bounding box center [24, 89] width 20 height 20
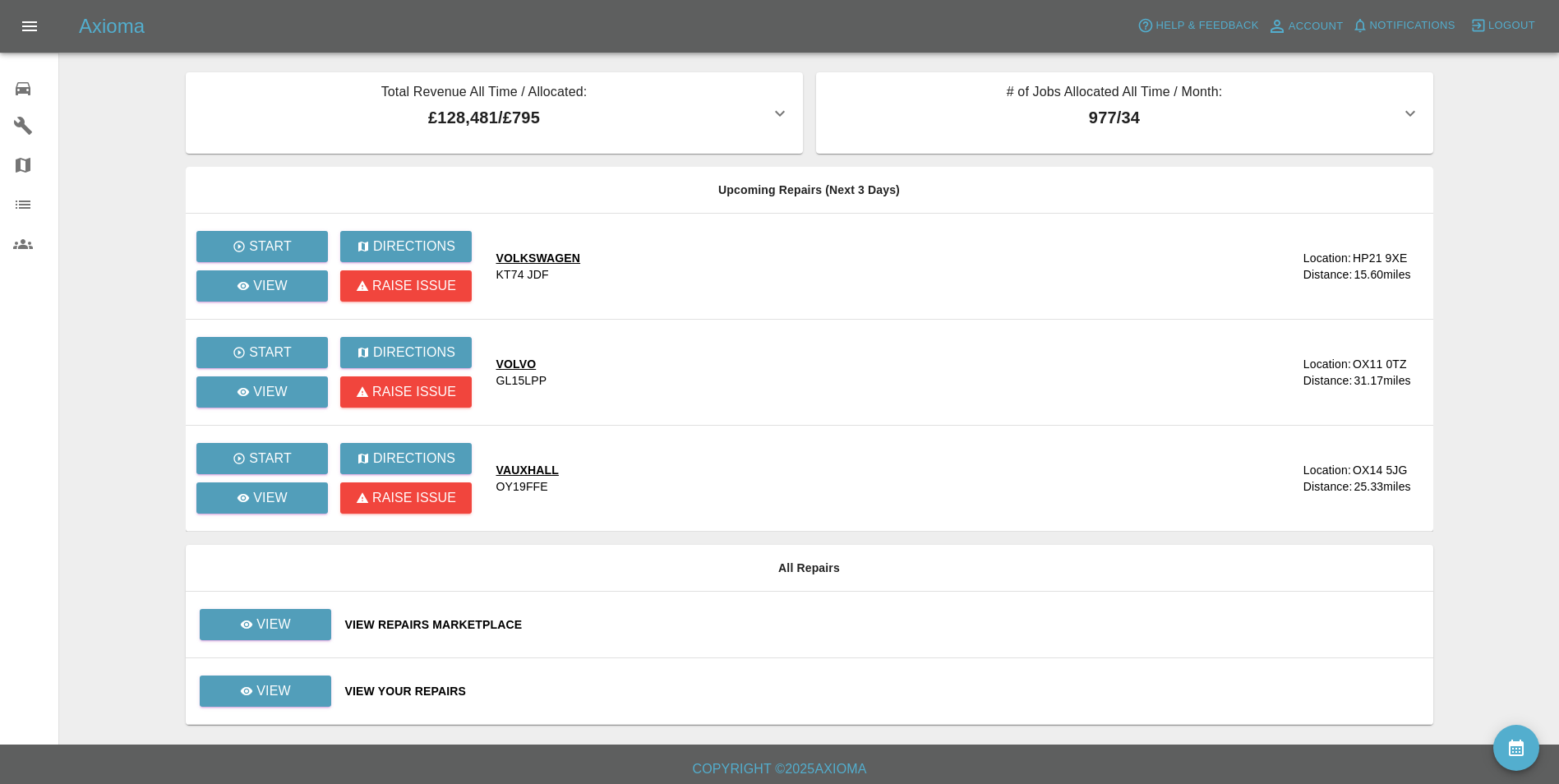
click at [392, 712] on td "View Your Repairs" at bounding box center [883, 691] width 1102 height 66
click at [399, 669] on td "View Your Repairs" at bounding box center [883, 691] width 1102 height 66
click at [413, 692] on div "View Your Repairs" at bounding box center [882, 691] width 1075 height 16
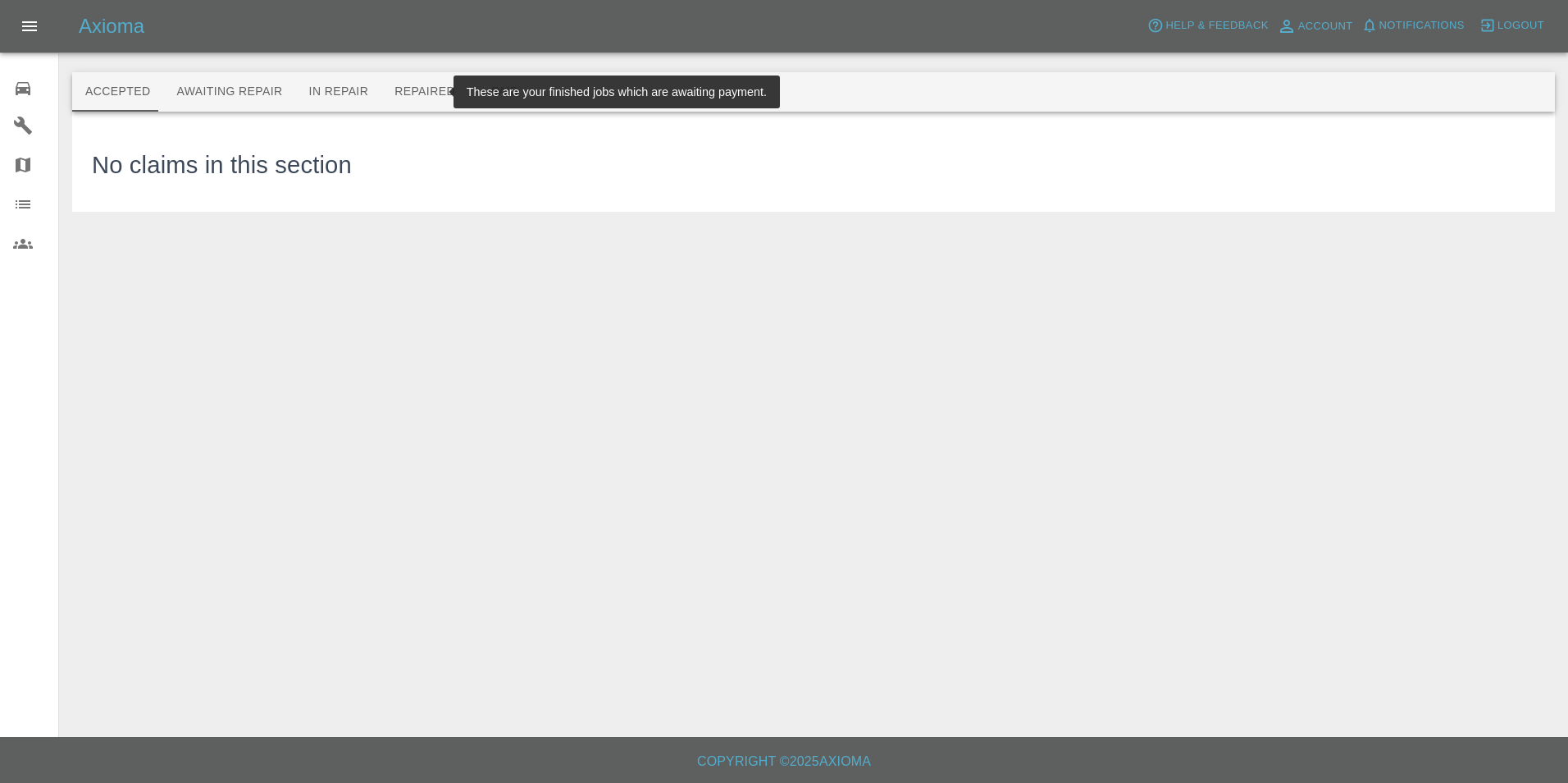
click at [406, 102] on button "Repaired" at bounding box center [425, 92] width 87 height 40
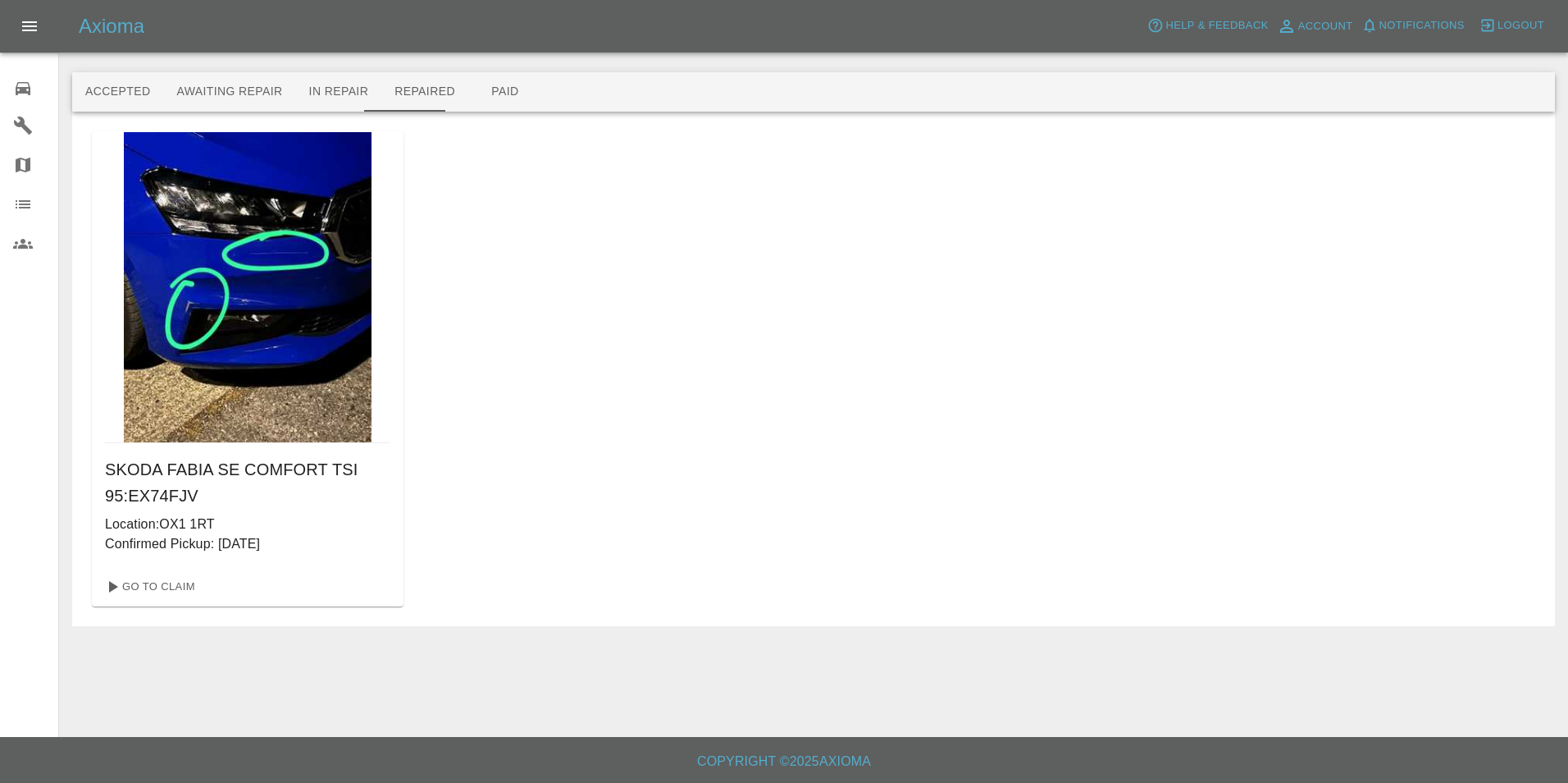
click at [33, 90] on div "0" at bounding box center [36, 87] width 46 height 24
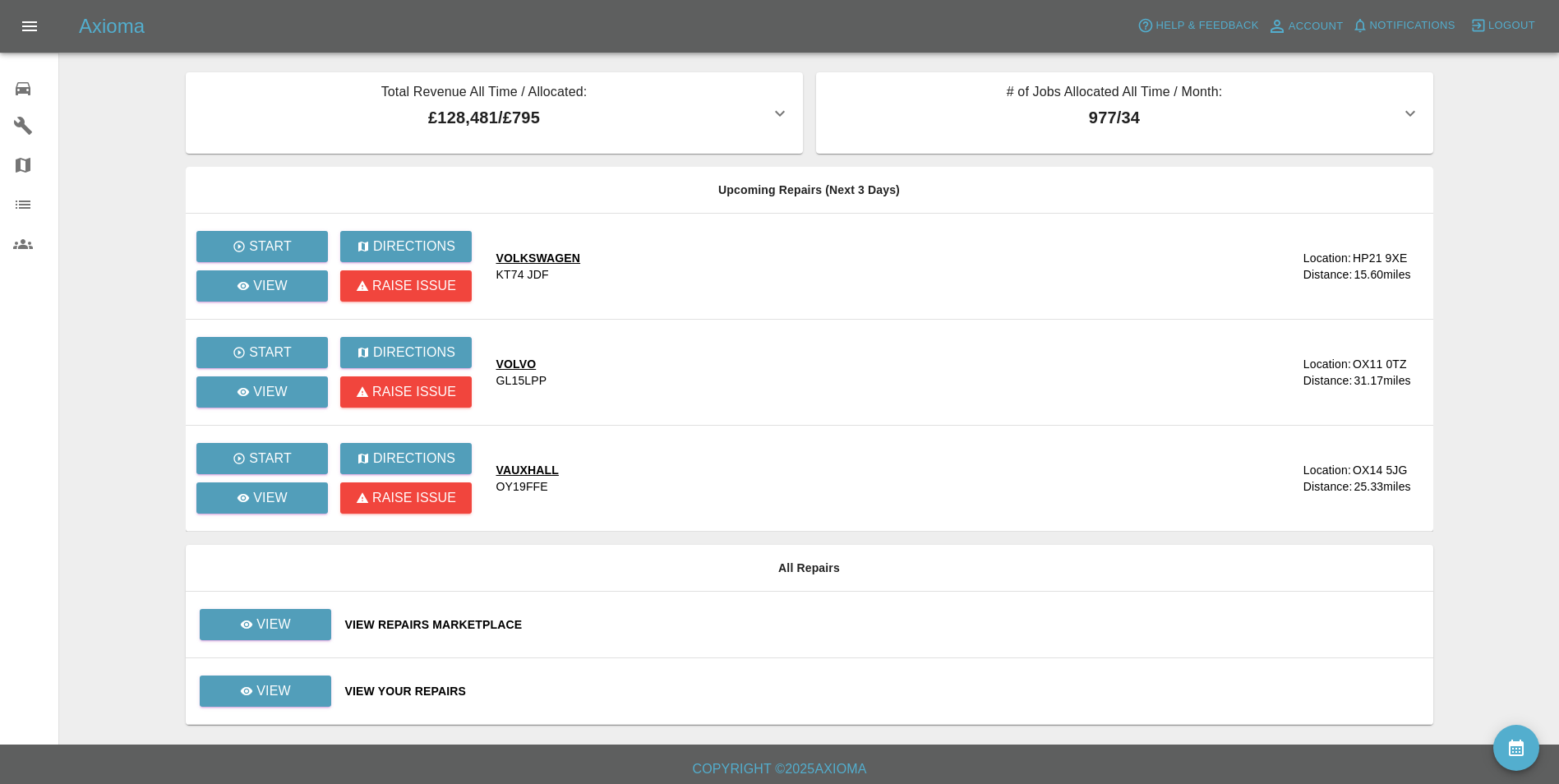
click at [530, 254] on div "VOLKSWAGEN" at bounding box center [538, 258] width 84 height 16
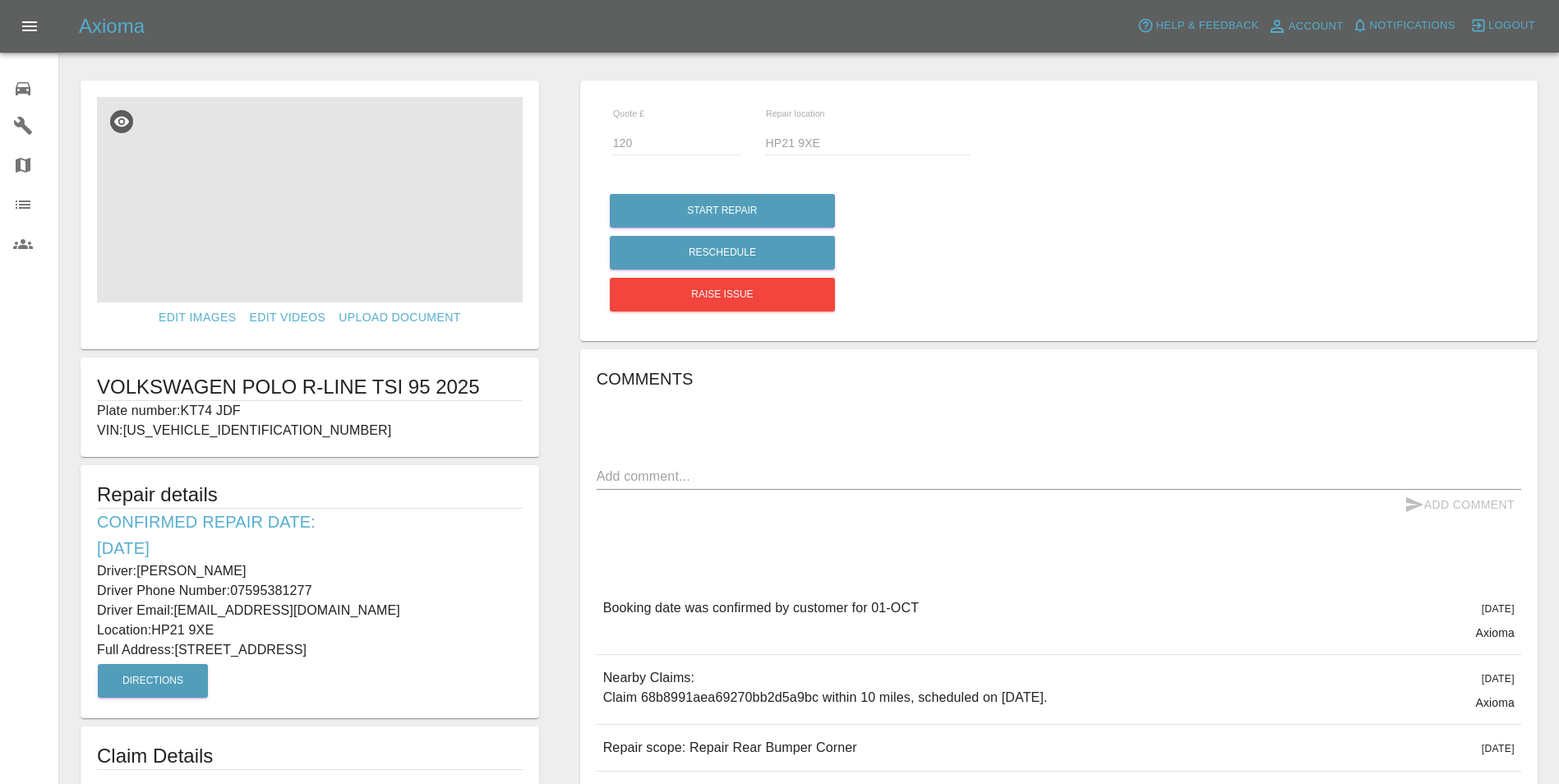
click at [408, 253] on img at bounding box center [310, 199] width 426 height 206
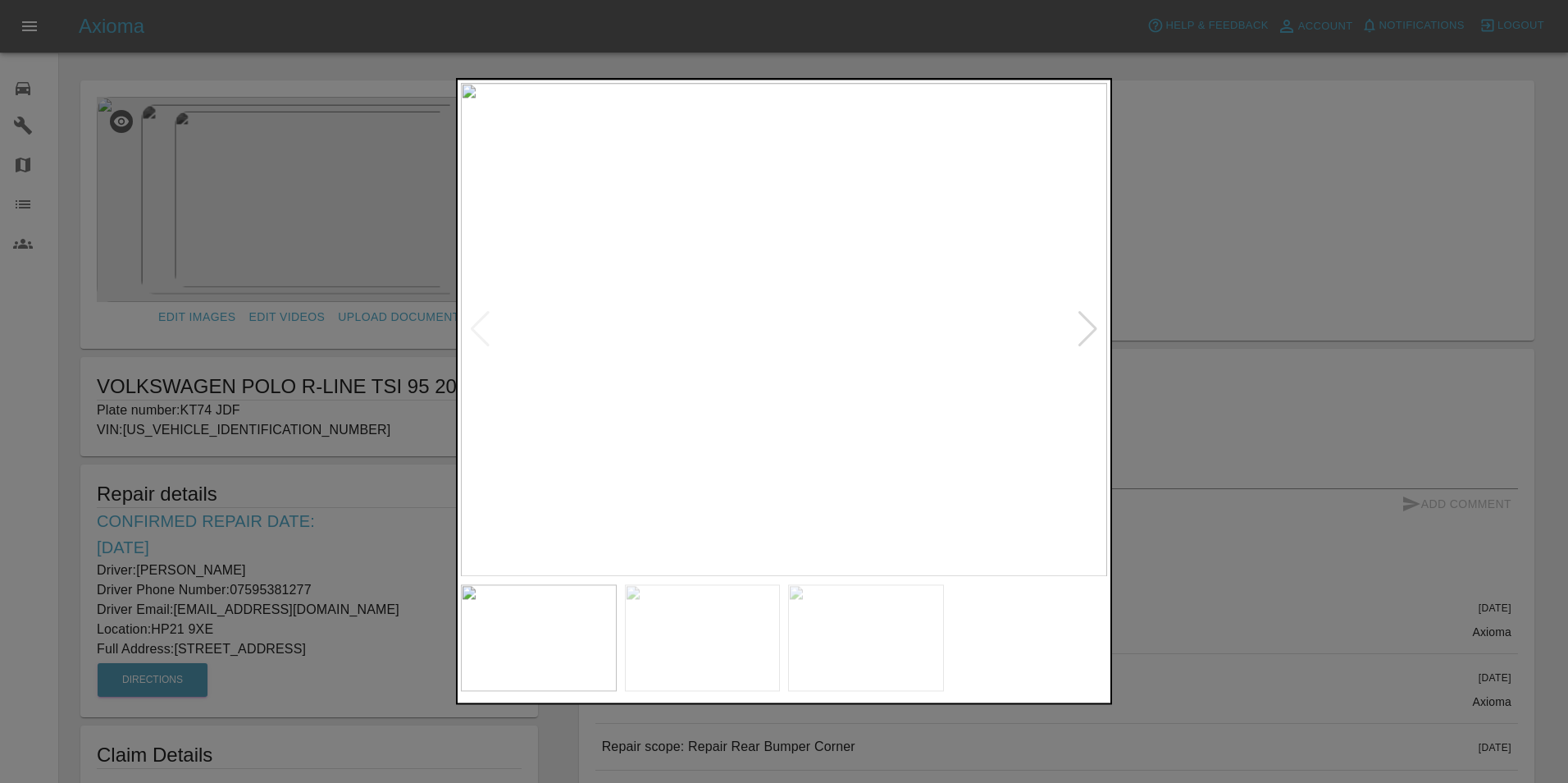
click at [1092, 330] on div at bounding box center [1087, 330] width 22 height 36
click at [1092, 330] on img at bounding box center [784, 329] width 646 height 493
click at [1244, 308] on div at bounding box center [784, 392] width 1568 height 783
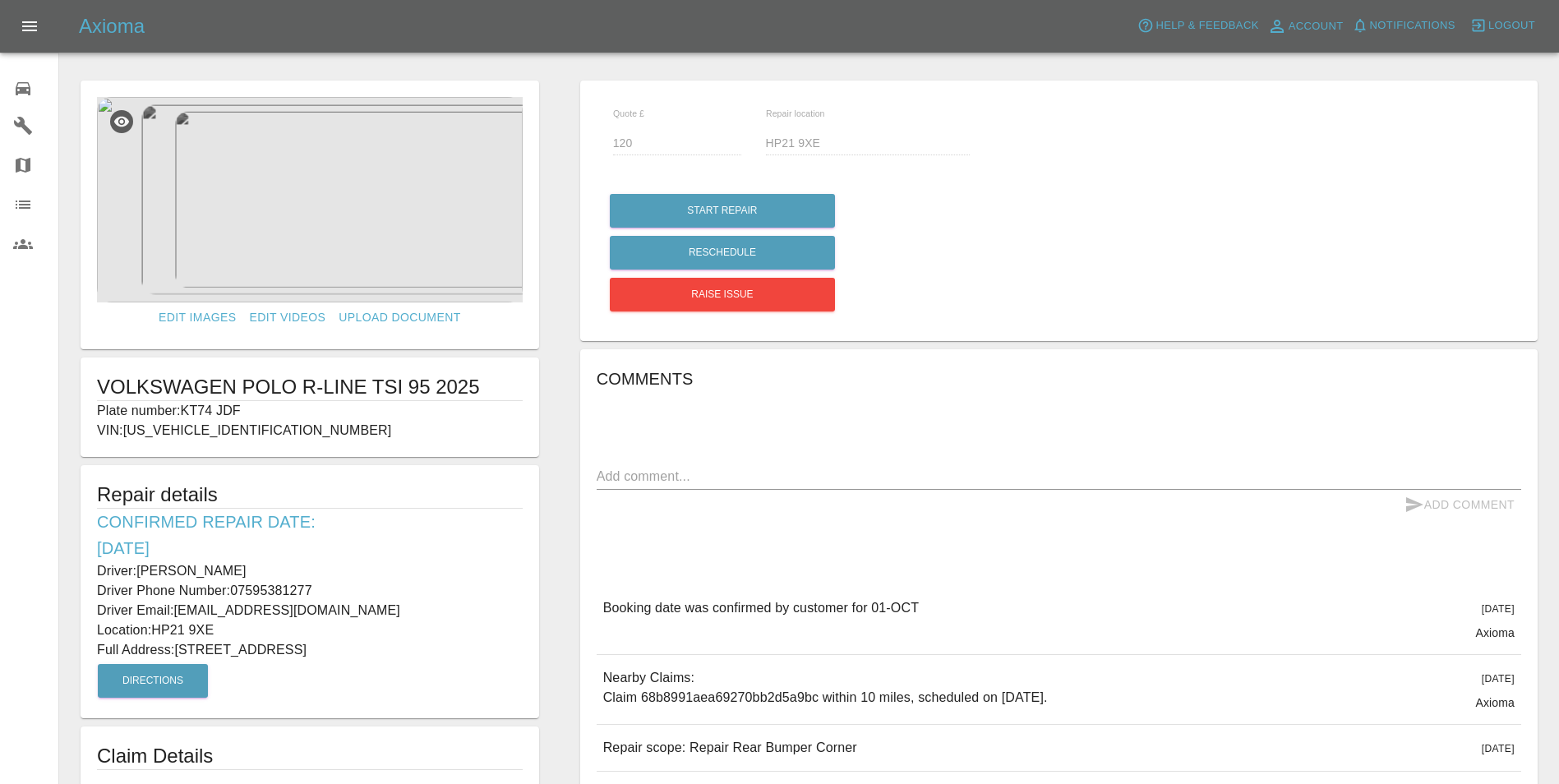
click at [1404, 33] on span "Notifications" at bounding box center [1412, 25] width 85 height 19
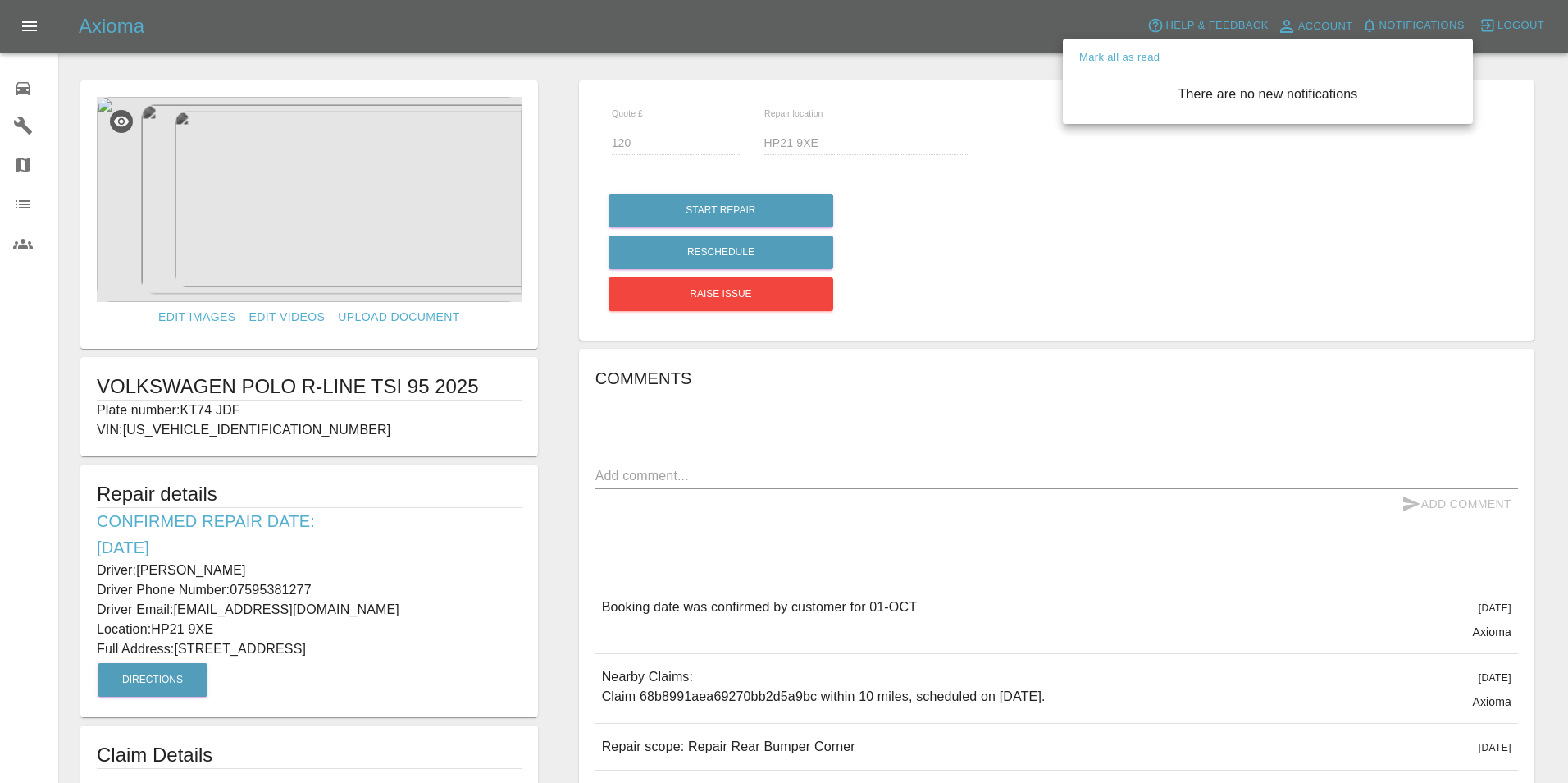
click at [955, 401] on div at bounding box center [784, 392] width 1568 height 783
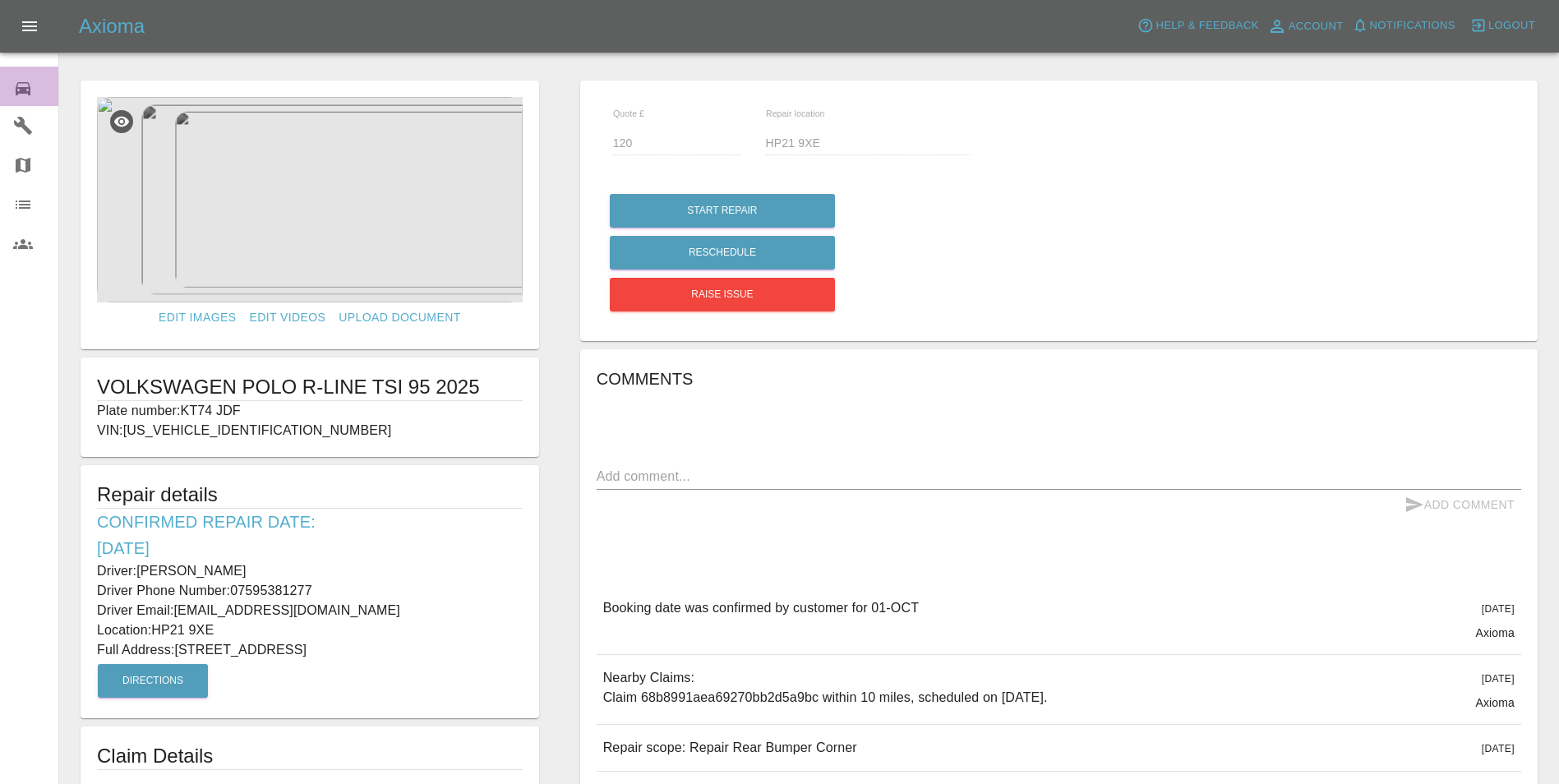
click at [31, 84] on icon at bounding box center [24, 89] width 20 height 20
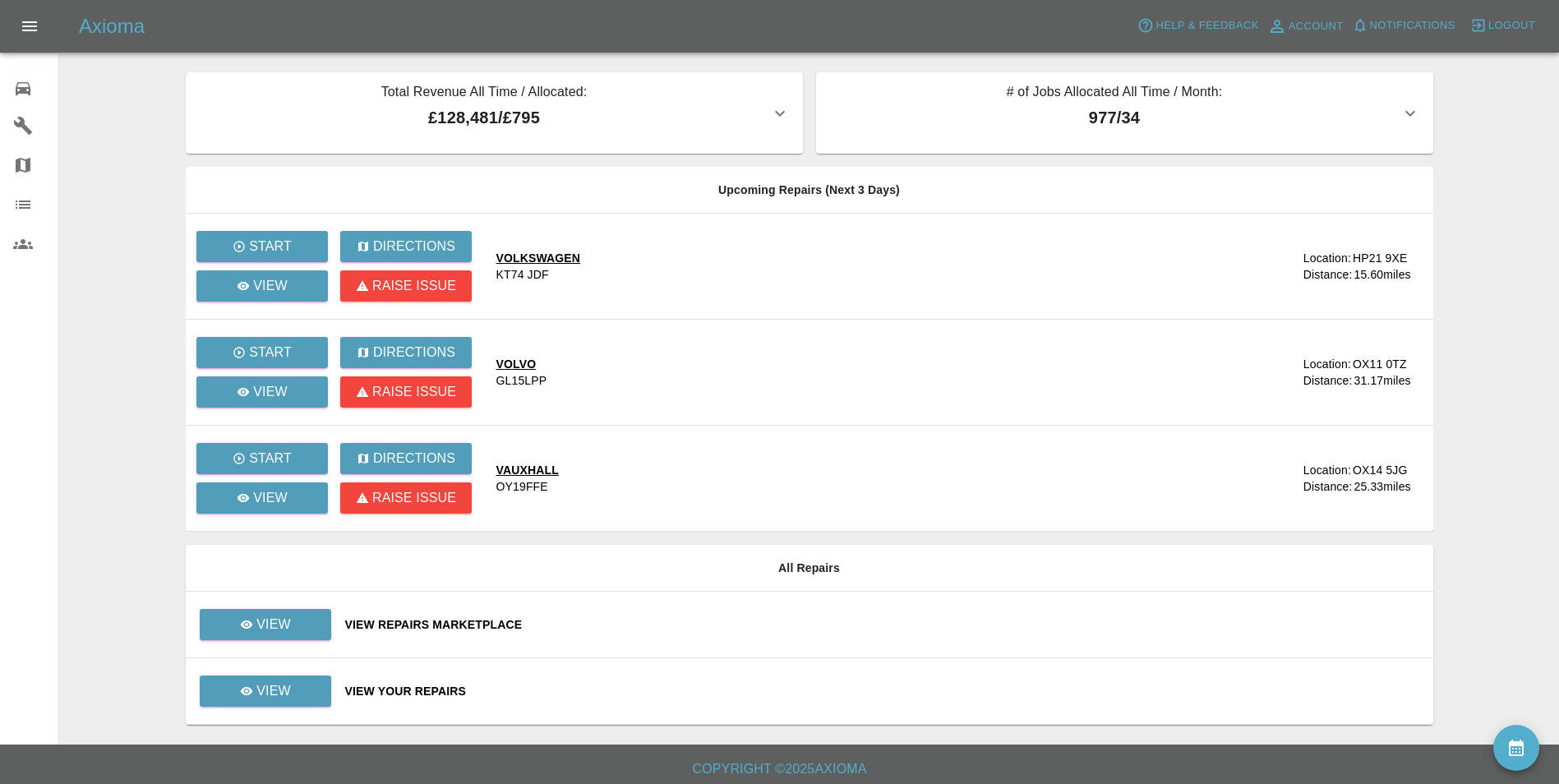
click at [427, 684] on div "View Your Repairs" at bounding box center [882, 691] width 1075 height 16
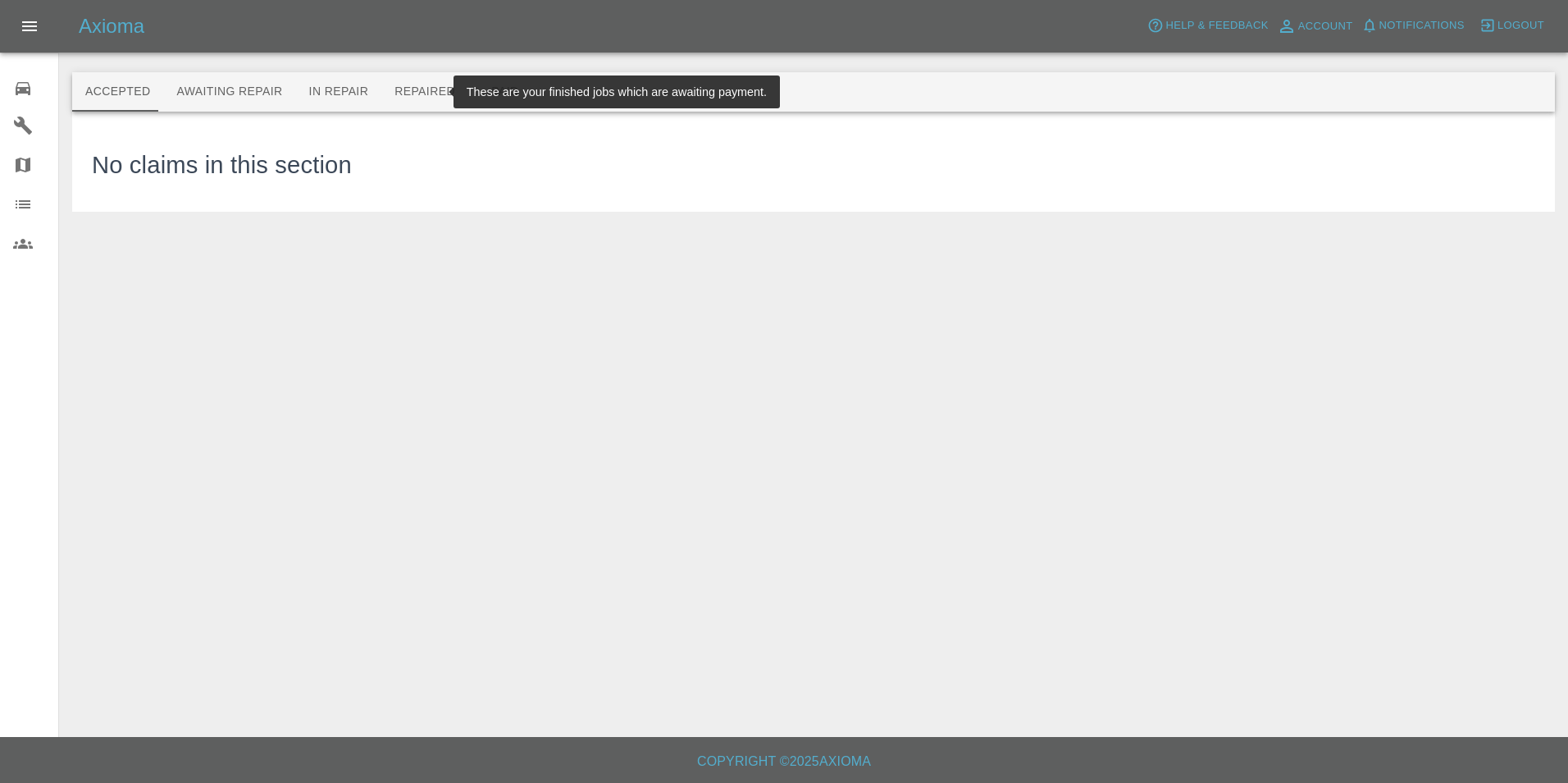
click at [387, 97] on button "Repaired" at bounding box center [425, 92] width 87 height 40
